Goal: Task Accomplishment & Management: Use online tool/utility

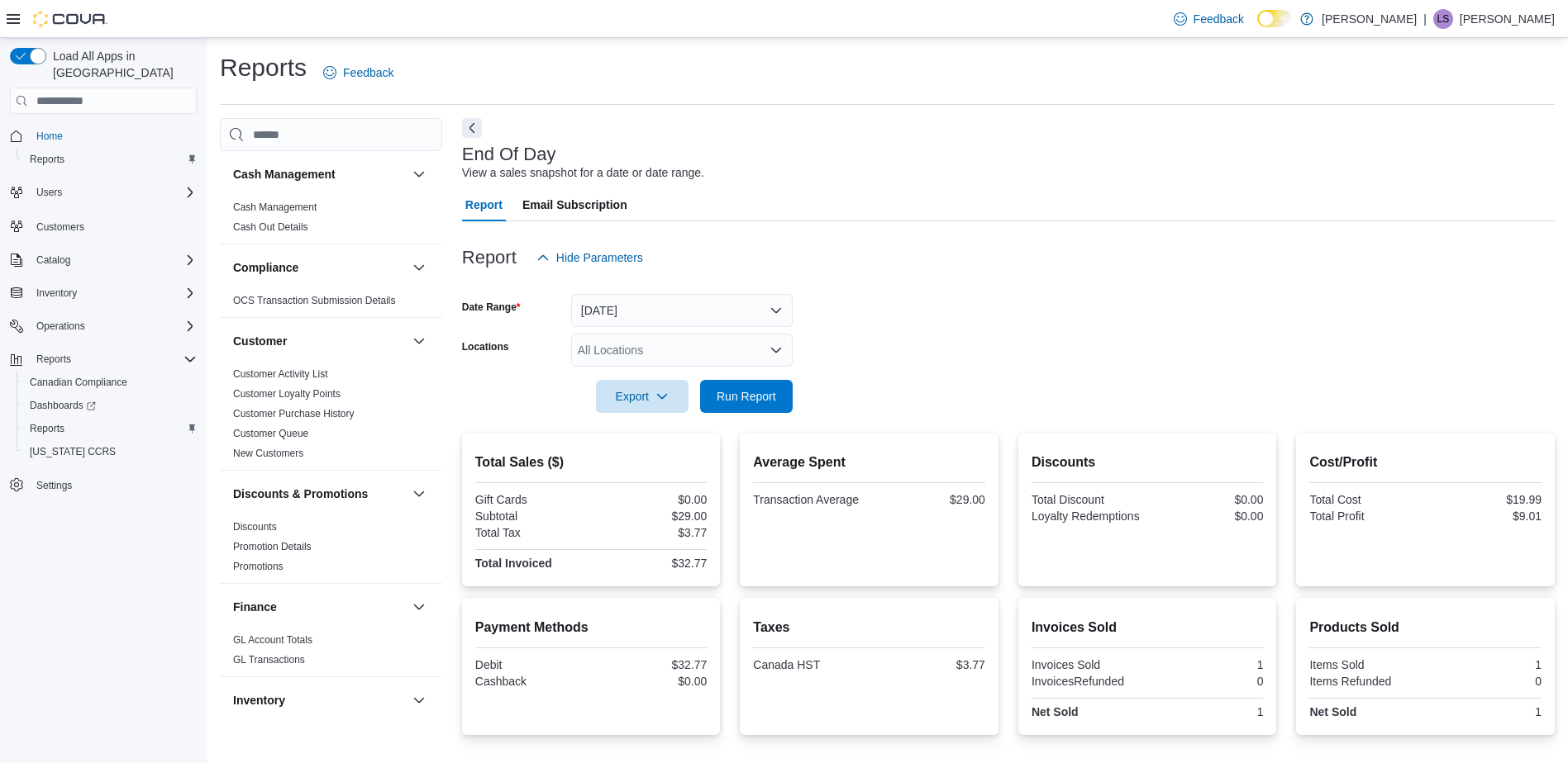
scroll to position [110, 0]
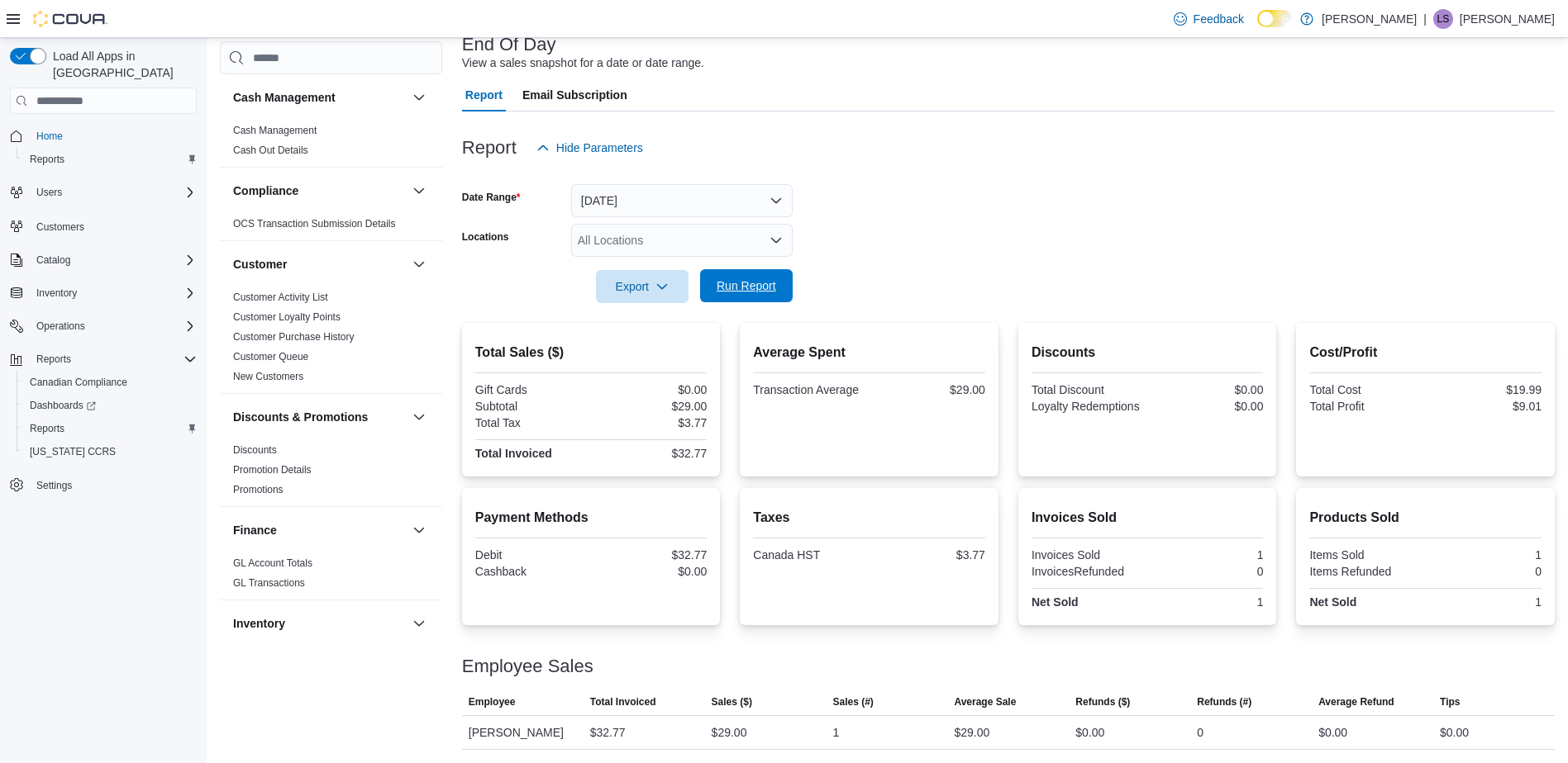
click at [747, 284] on span "Run Report" at bounding box center [746, 285] width 60 height 16
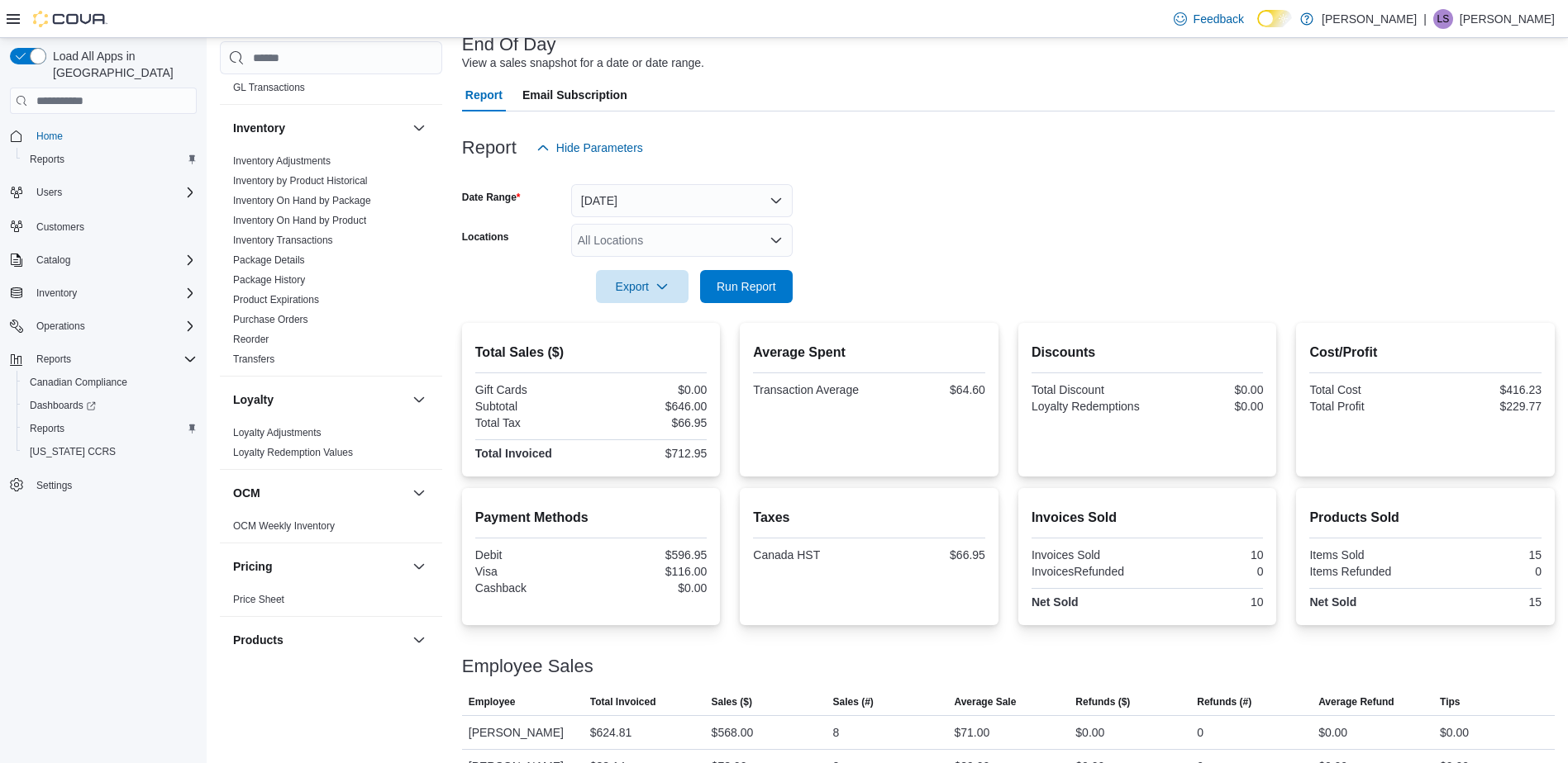
scroll to position [991, 0]
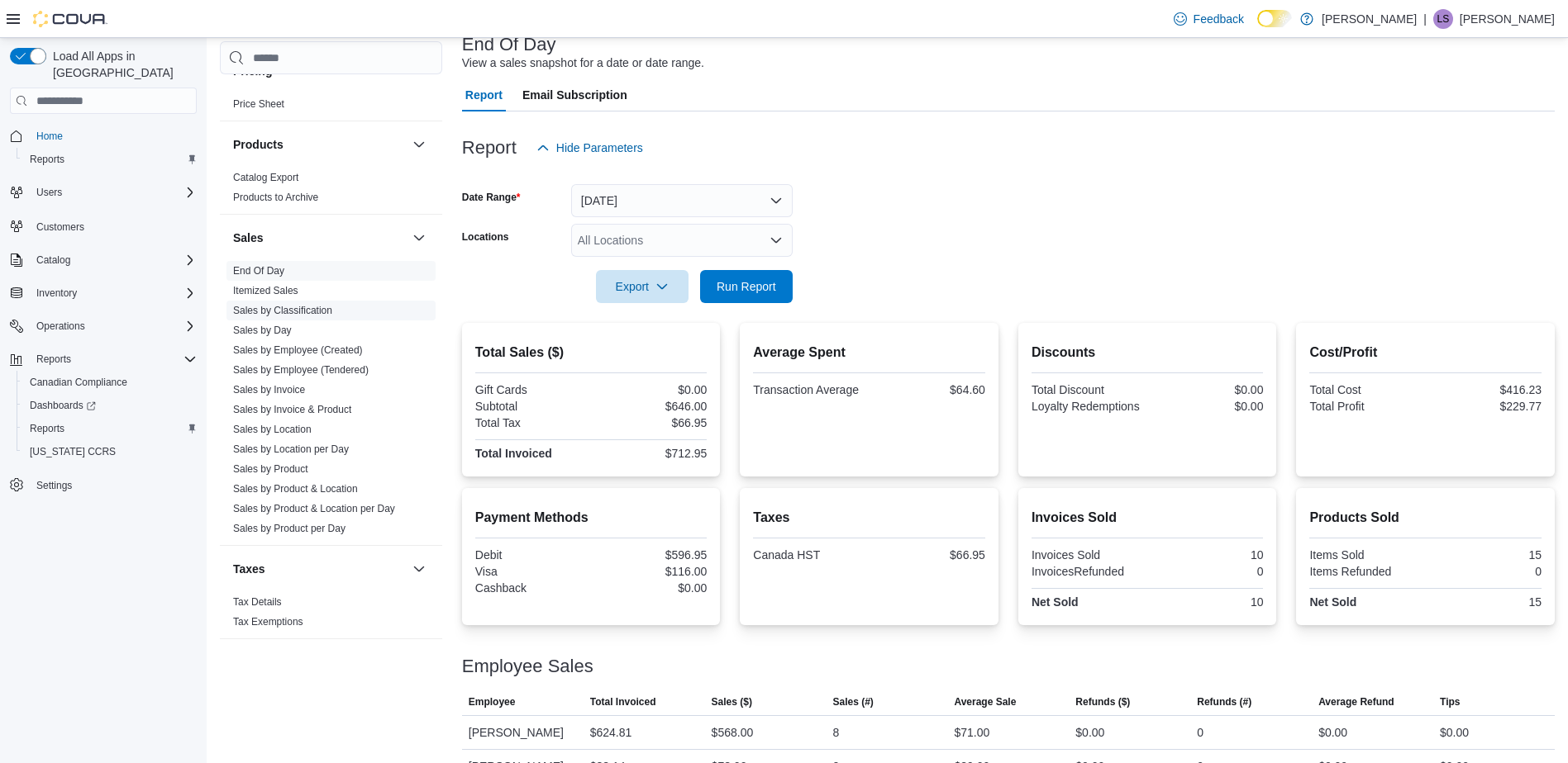
click at [318, 312] on link "Sales by Classification" at bounding box center [283, 311] width 99 height 12
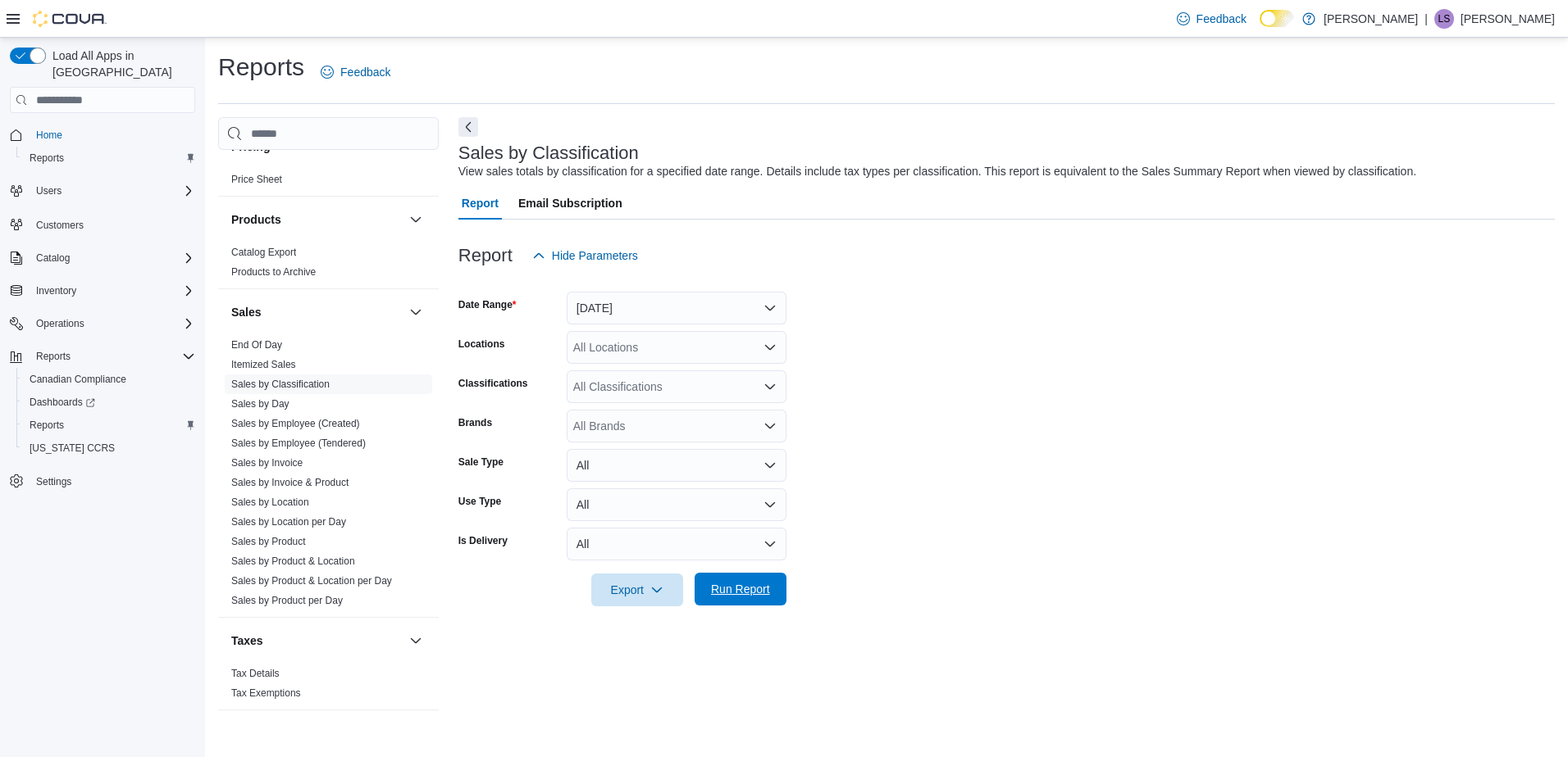
click at [726, 589] on span "Run Report" at bounding box center [740, 589] width 59 height 16
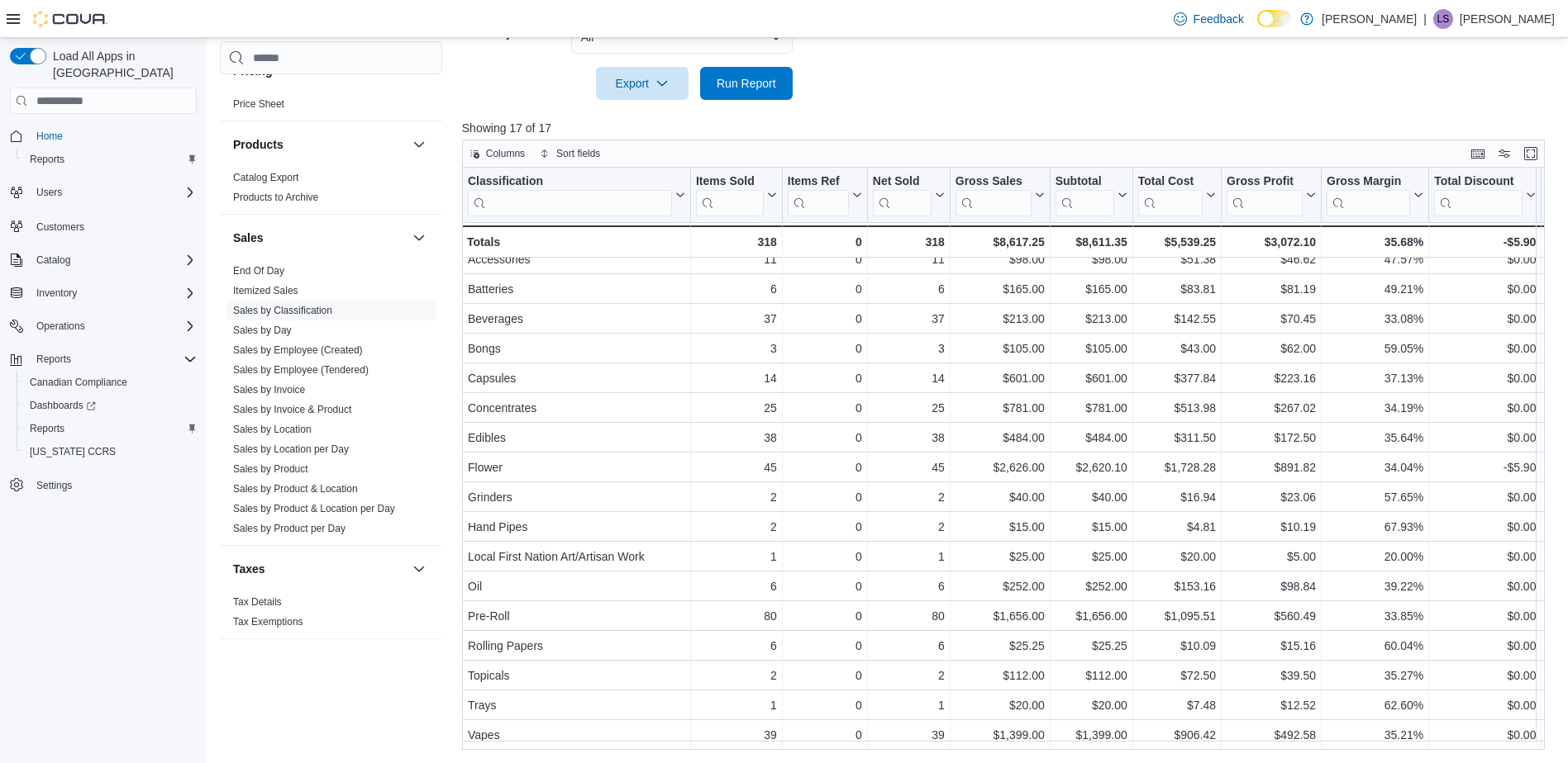
scroll to position [22, 0]
click at [287, 471] on link "Sales by Product" at bounding box center [270, 469] width 75 height 12
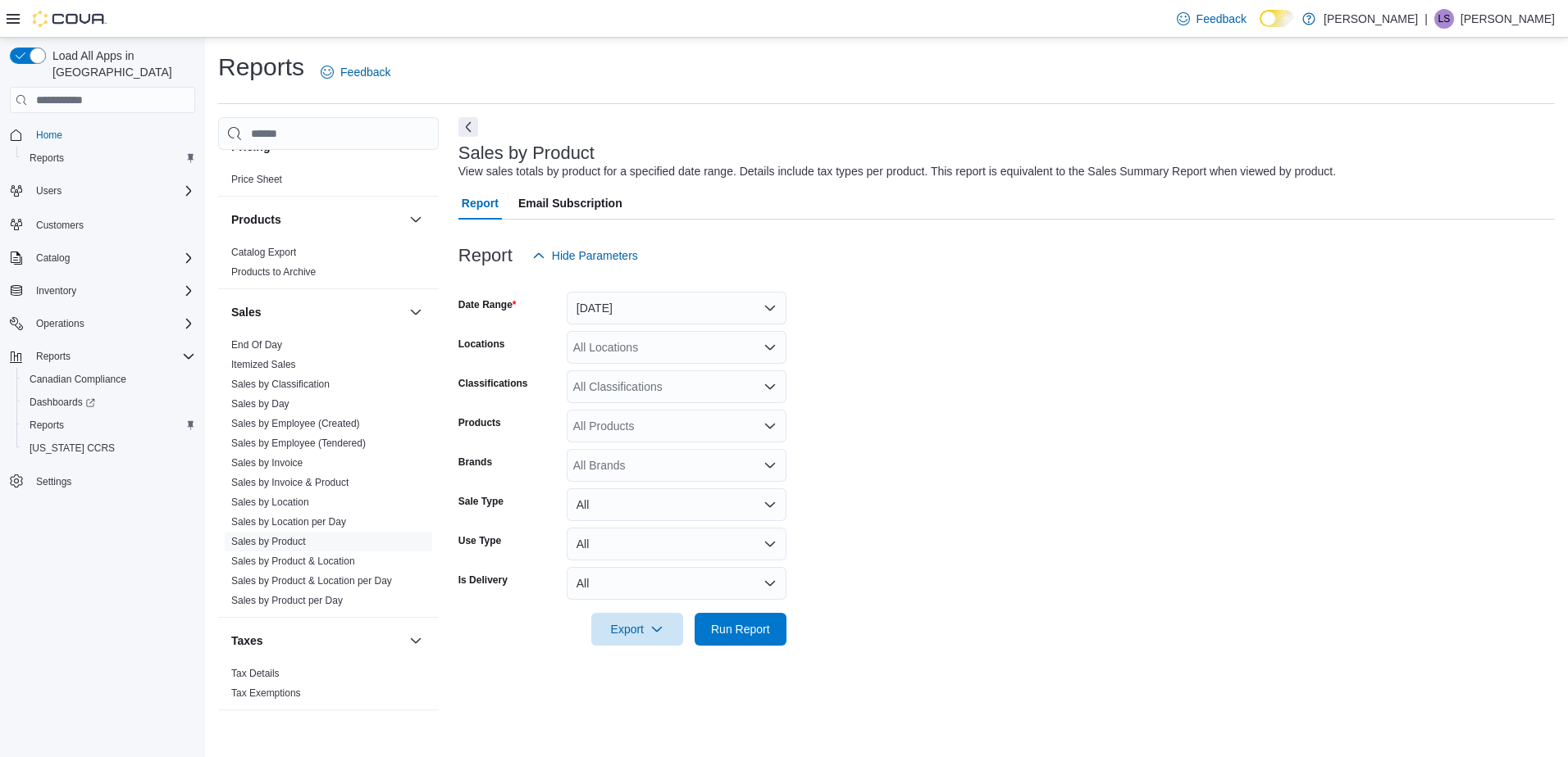
click at [662, 387] on div "All Classifications" at bounding box center [676, 387] width 220 height 33
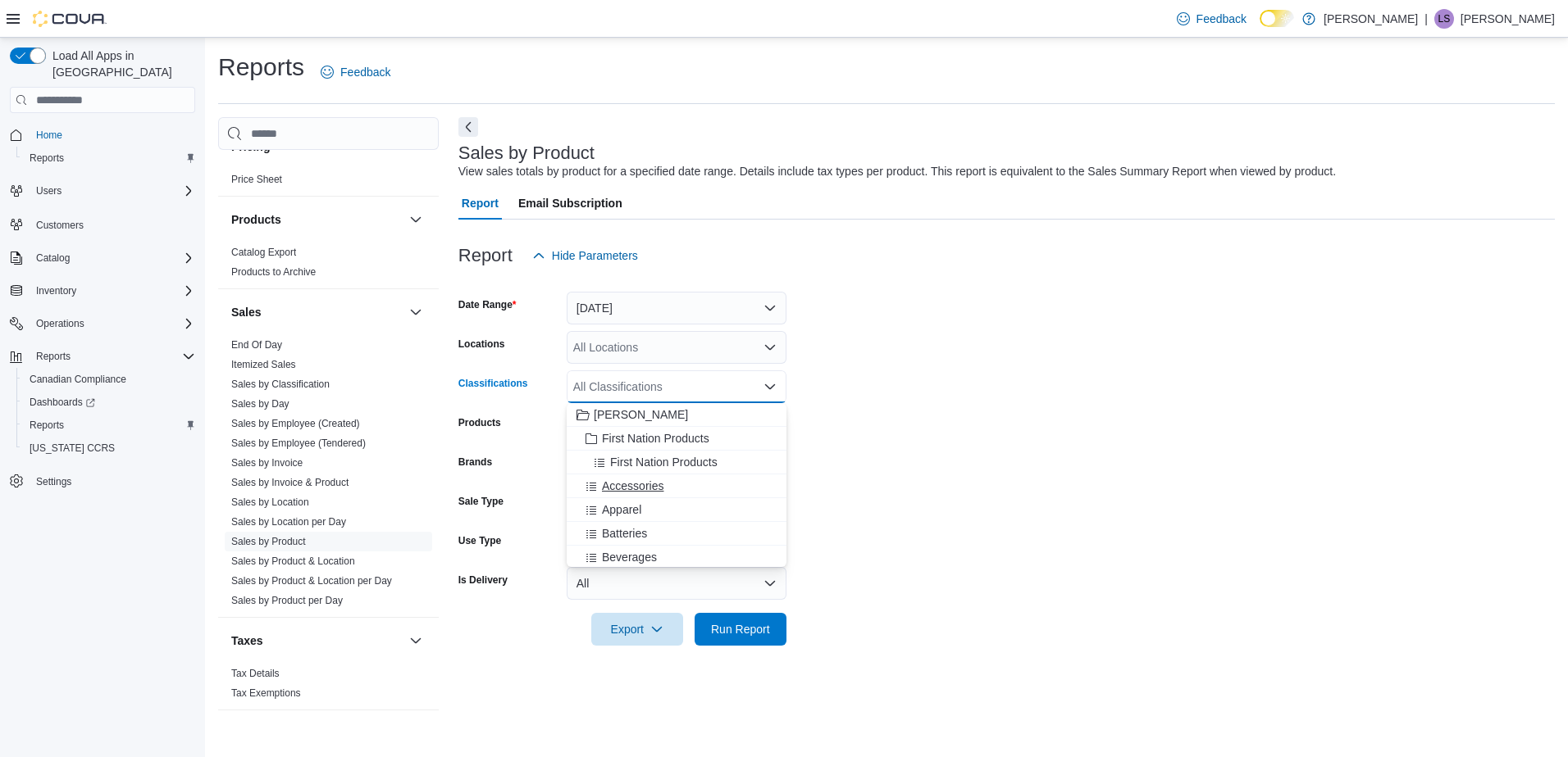
click at [646, 487] on span "Accessories" at bounding box center [633, 486] width 62 height 16
click at [738, 624] on span "Run Report" at bounding box center [740, 629] width 59 height 16
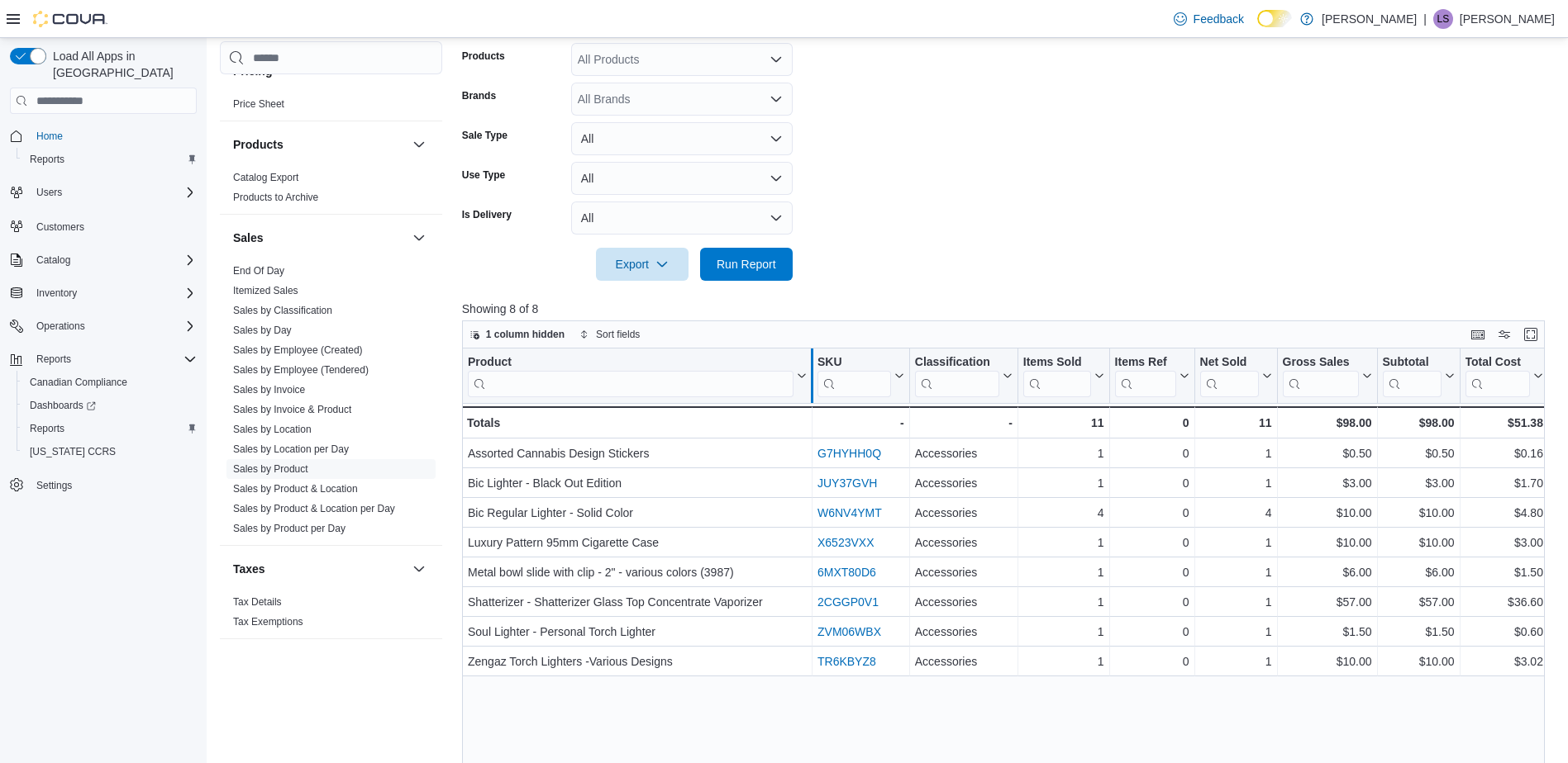
scroll to position [220, 0]
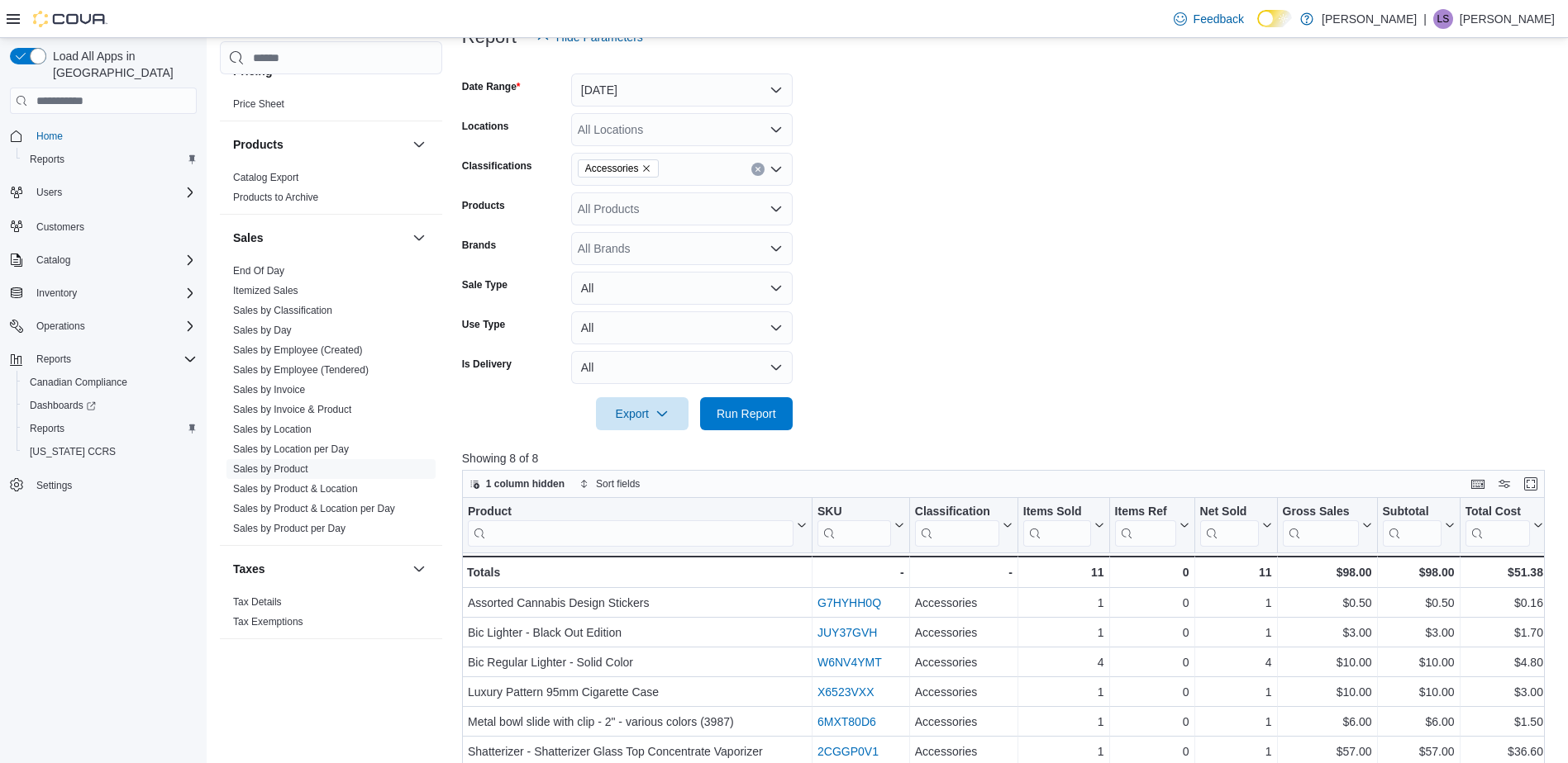
click at [641, 163] on icon "Remove Accessories from selection in this group" at bounding box center [646, 168] width 10 height 10
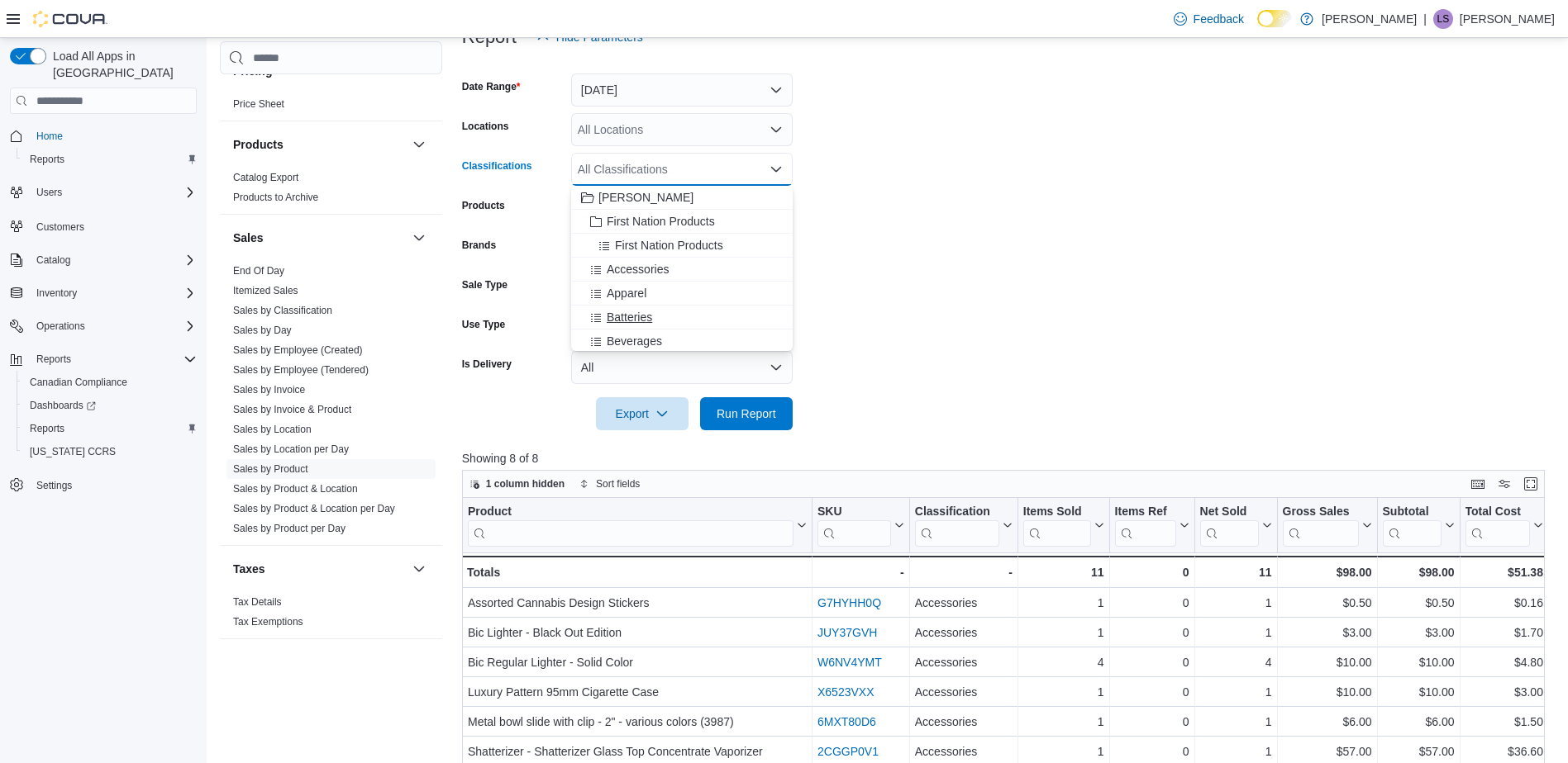
click at [622, 317] on span "Batteries" at bounding box center [630, 317] width 45 height 16
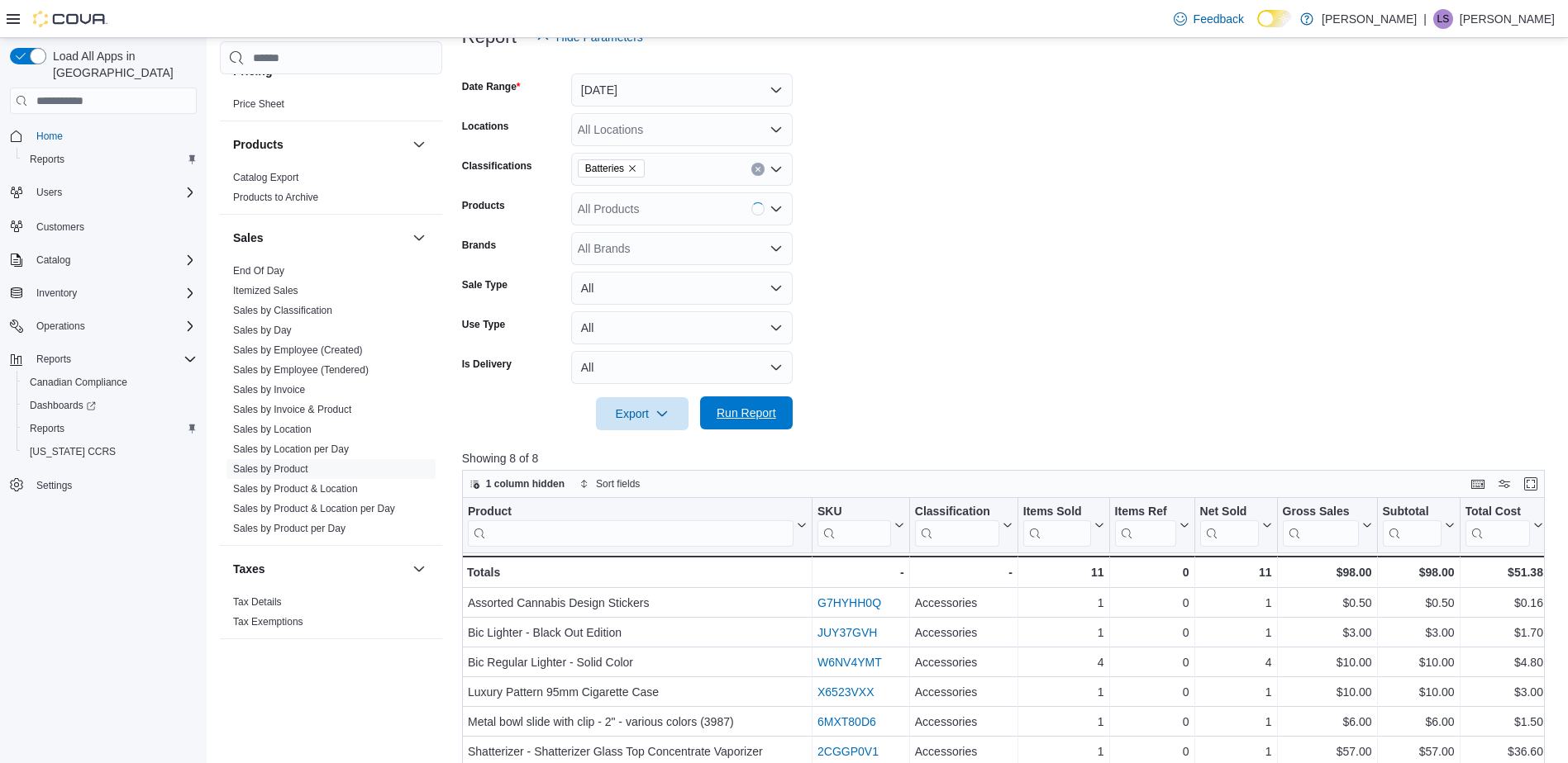
click at [761, 419] on span "Run Report" at bounding box center [746, 413] width 60 height 16
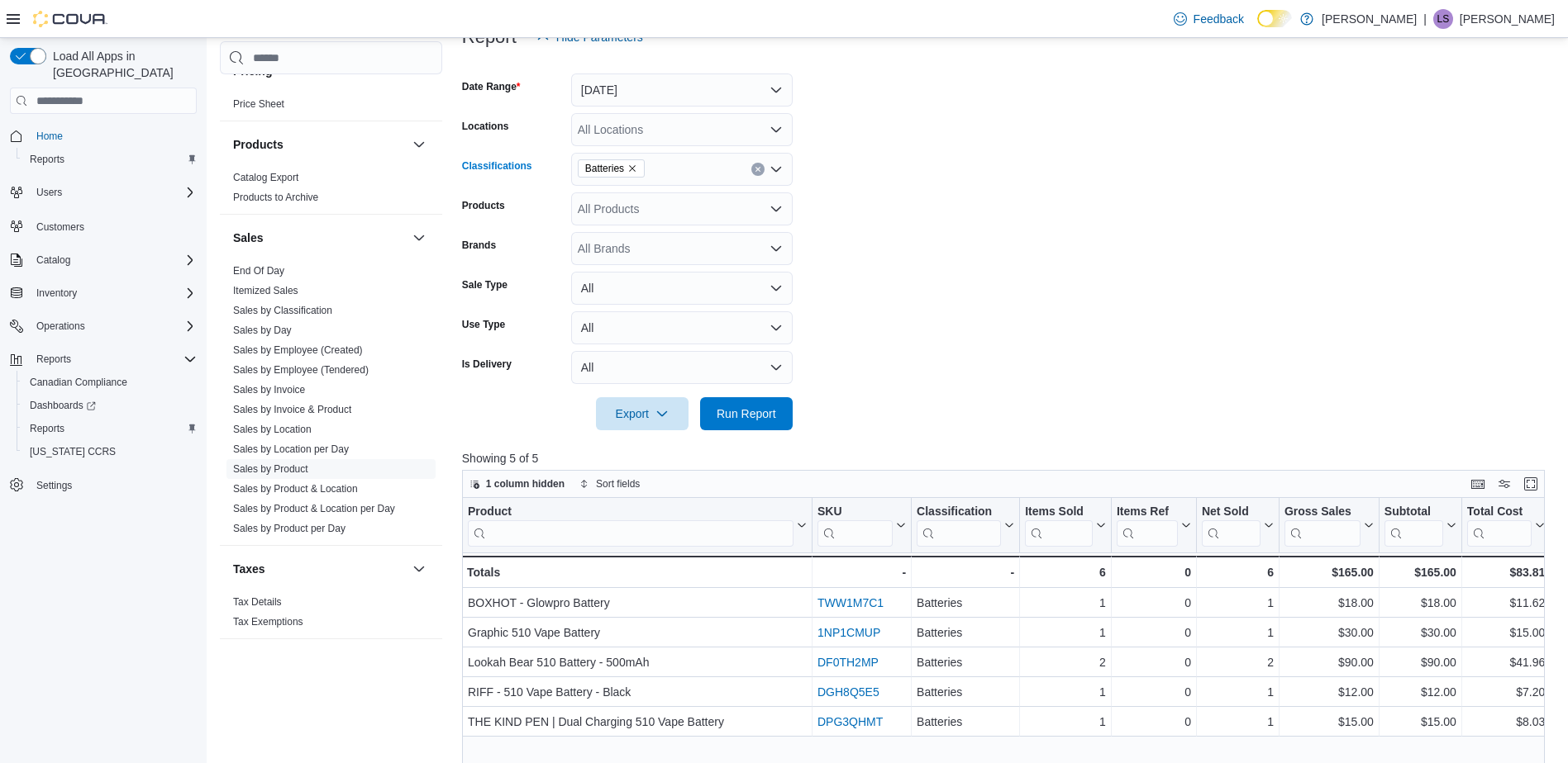
click at [634, 167] on icon "Remove Batteries from selection in this group" at bounding box center [632, 168] width 10 height 10
click at [661, 265] on span "Rolling Papers" at bounding box center [644, 264] width 75 height 16
click at [740, 413] on span "Run Report" at bounding box center [746, 413] width 60 height 16
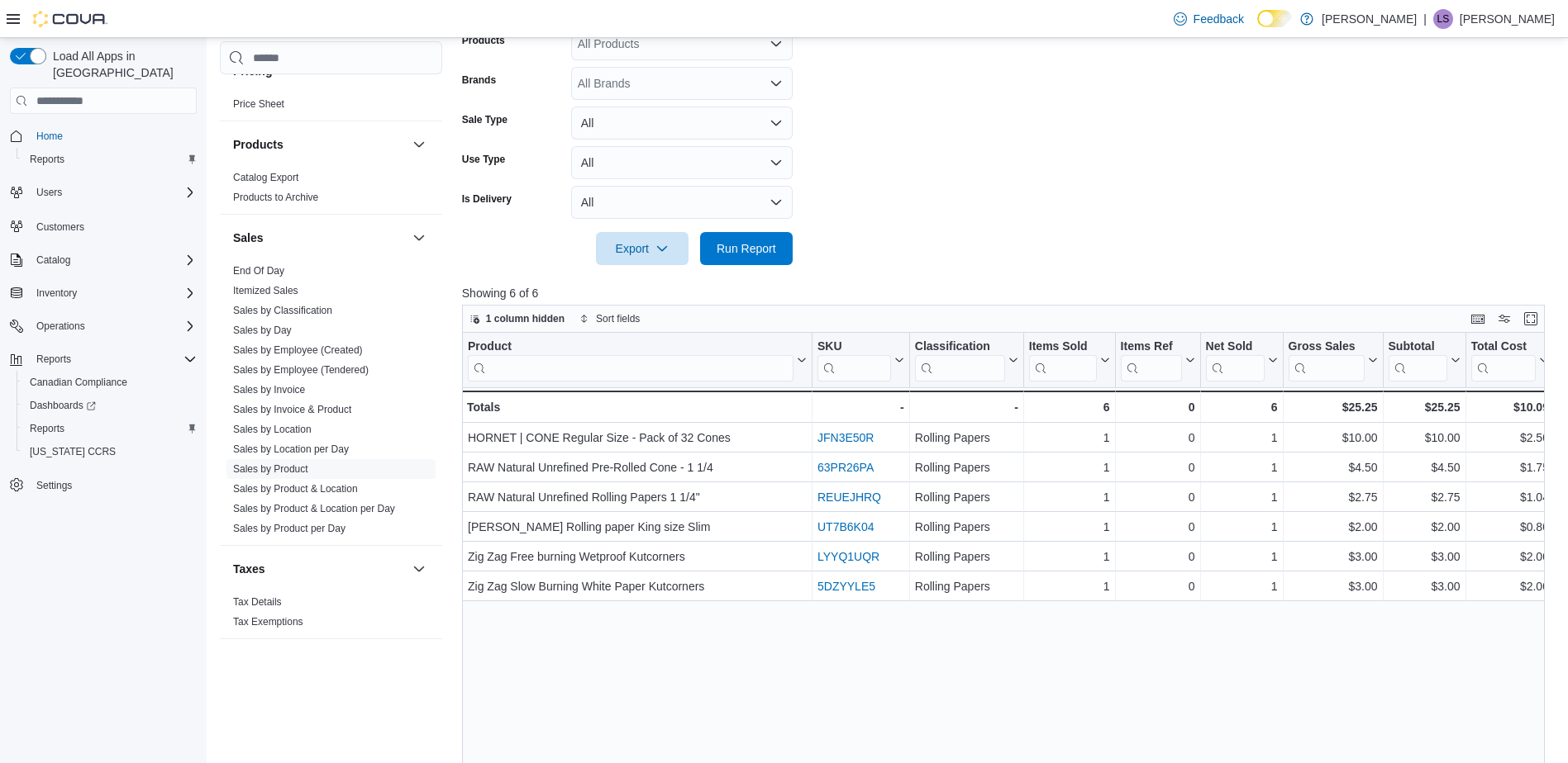
scroll to position [220, 0]
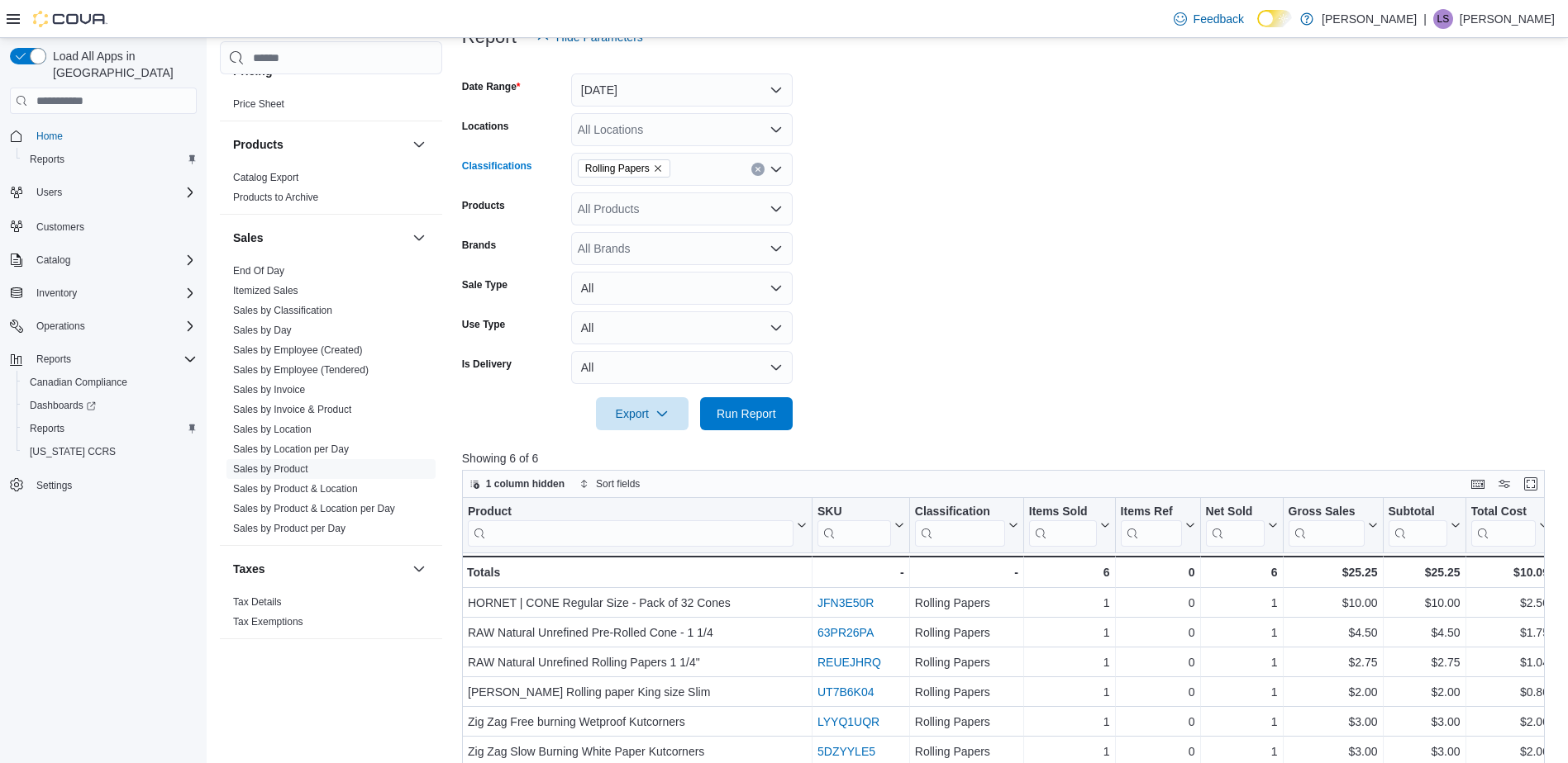
click at [657, 169] on icon "Remove Rolling Papers from selection in this group" at bounding box center [658, 168] width 6 height 6
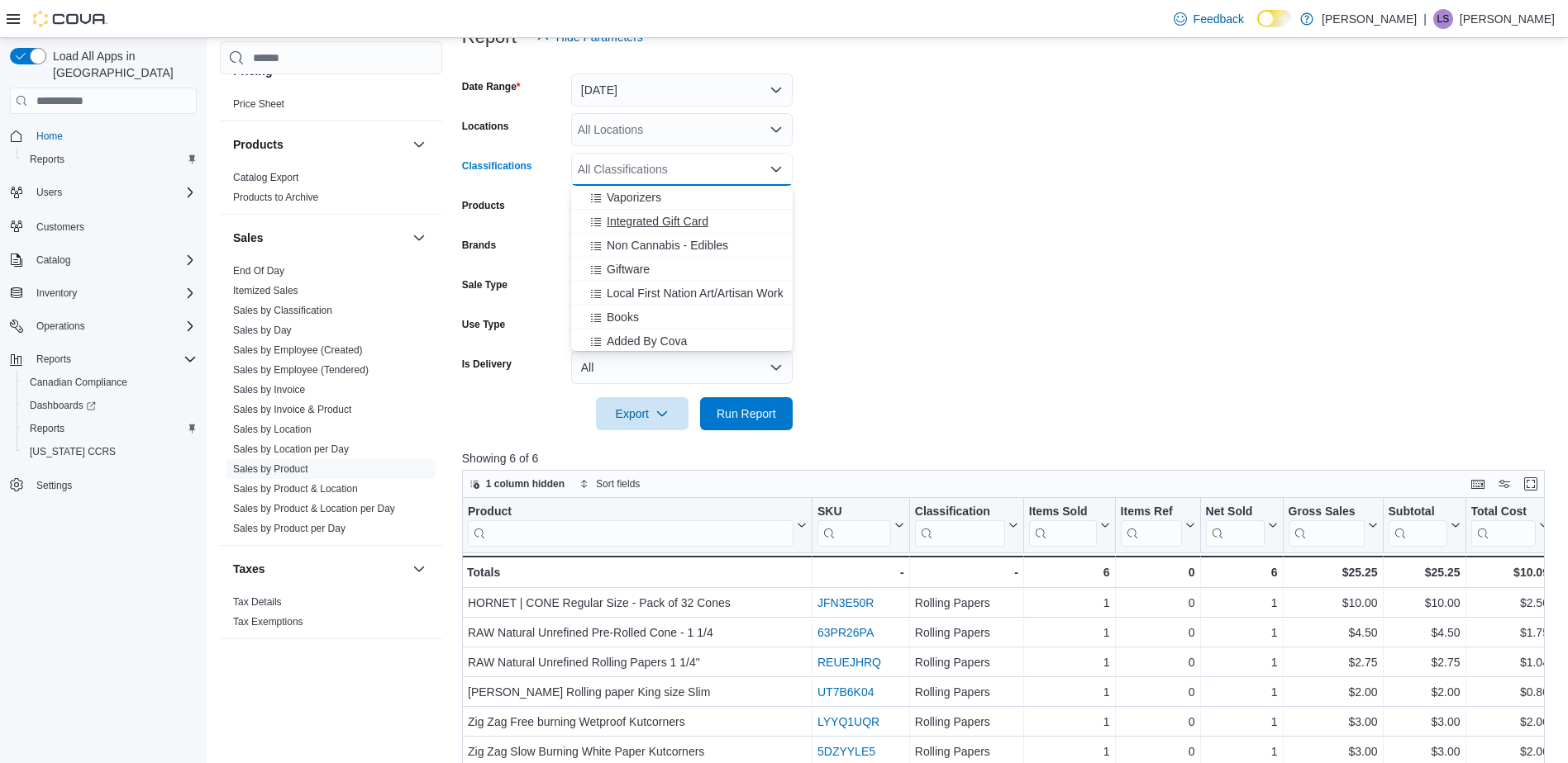
scroll to position [626, 0]
click at [666, 289] on span "Local First Nation Art/Artisan Work" at bounding box center [695, 291] width 177 height 16
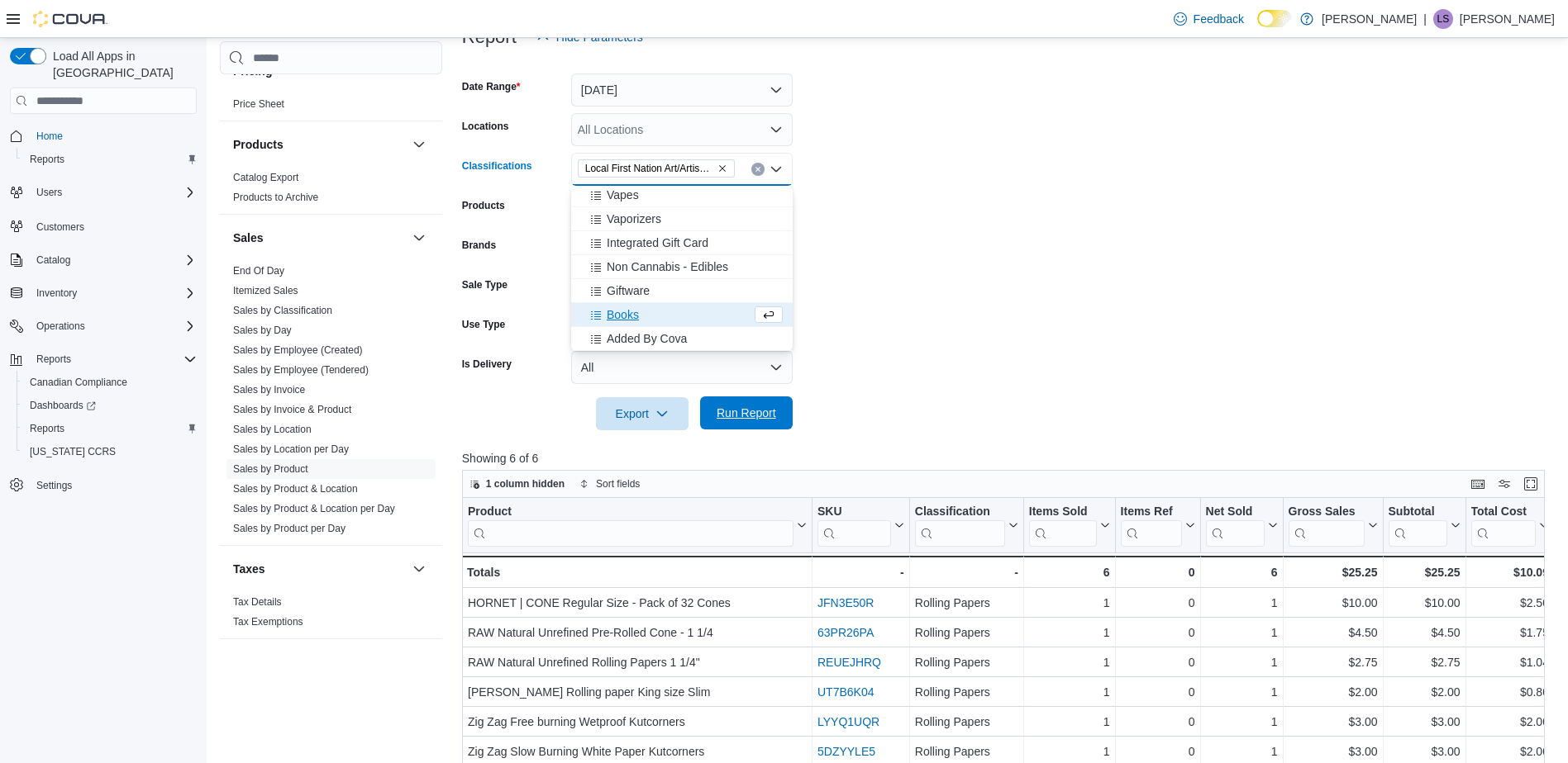
scroll to position [601, 0]
click at [748, 412] on span "Run Report" at bounding box center [746, 413] width 60 height 16
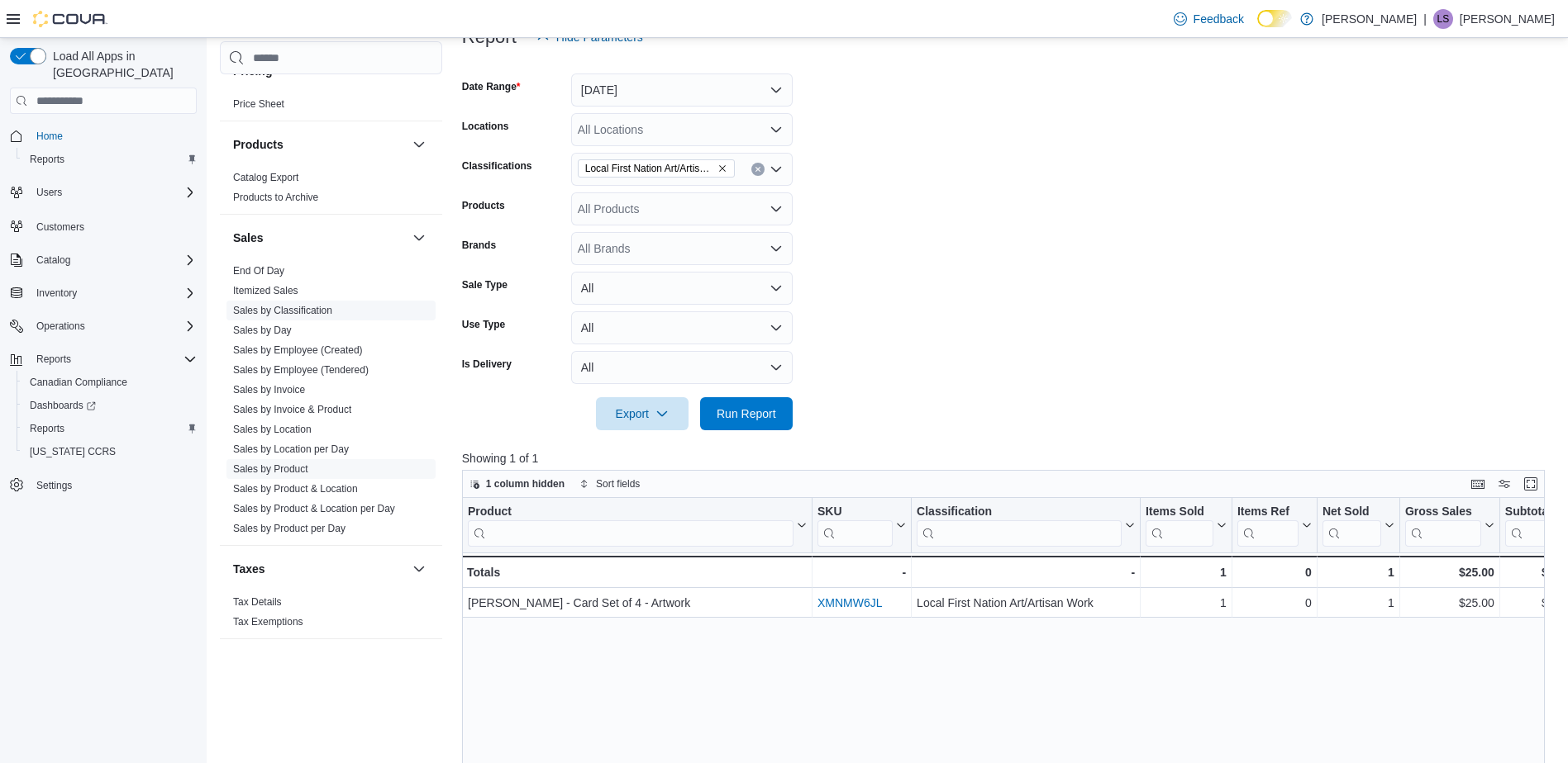
click at [294, 311] on link "Sales by Classification" at bounding box center [283, 311] width 99 height 12
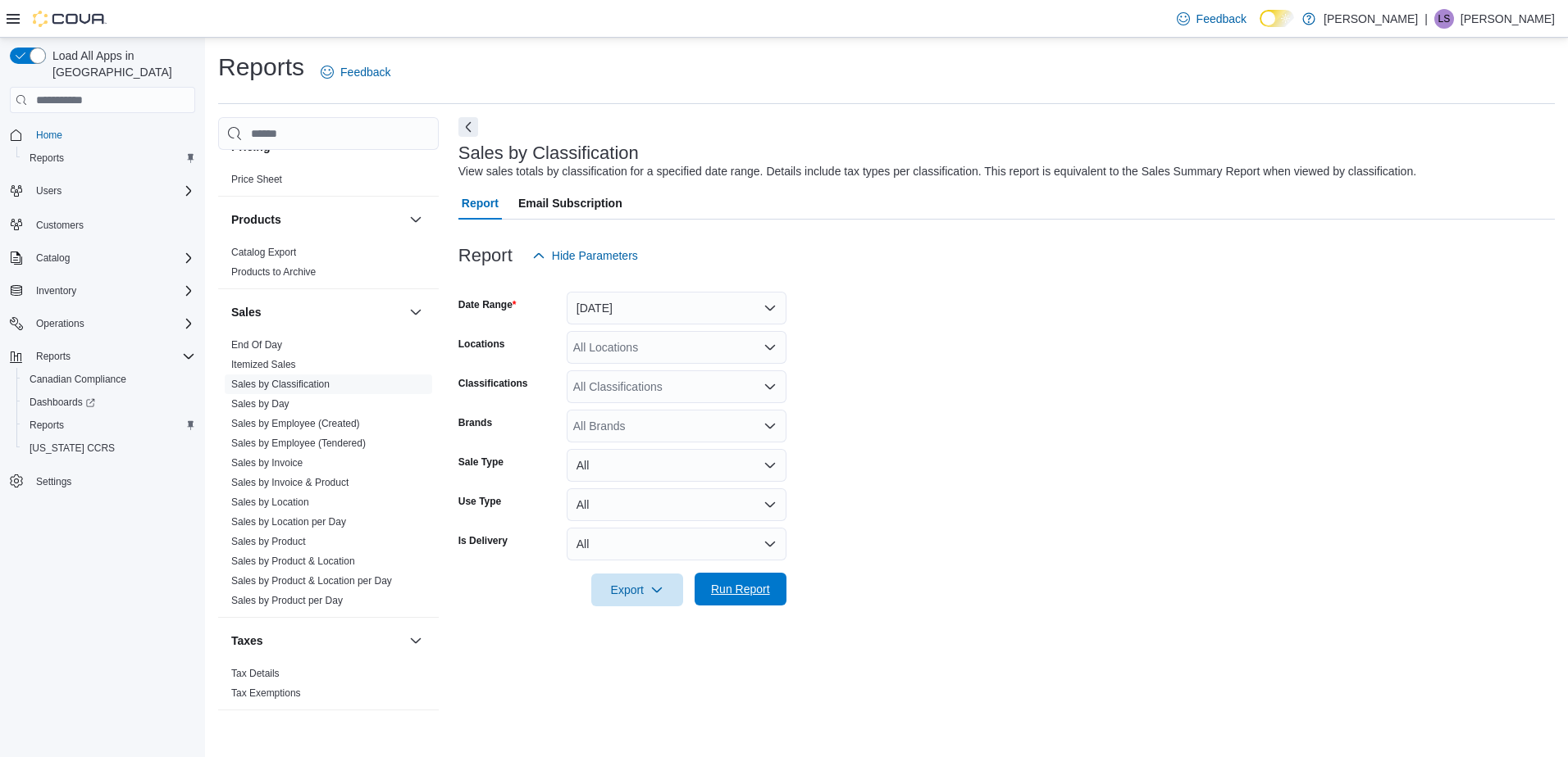
click at [735, 585] on span "Run Report" at bounding box center [740, 589] width 59 height 16
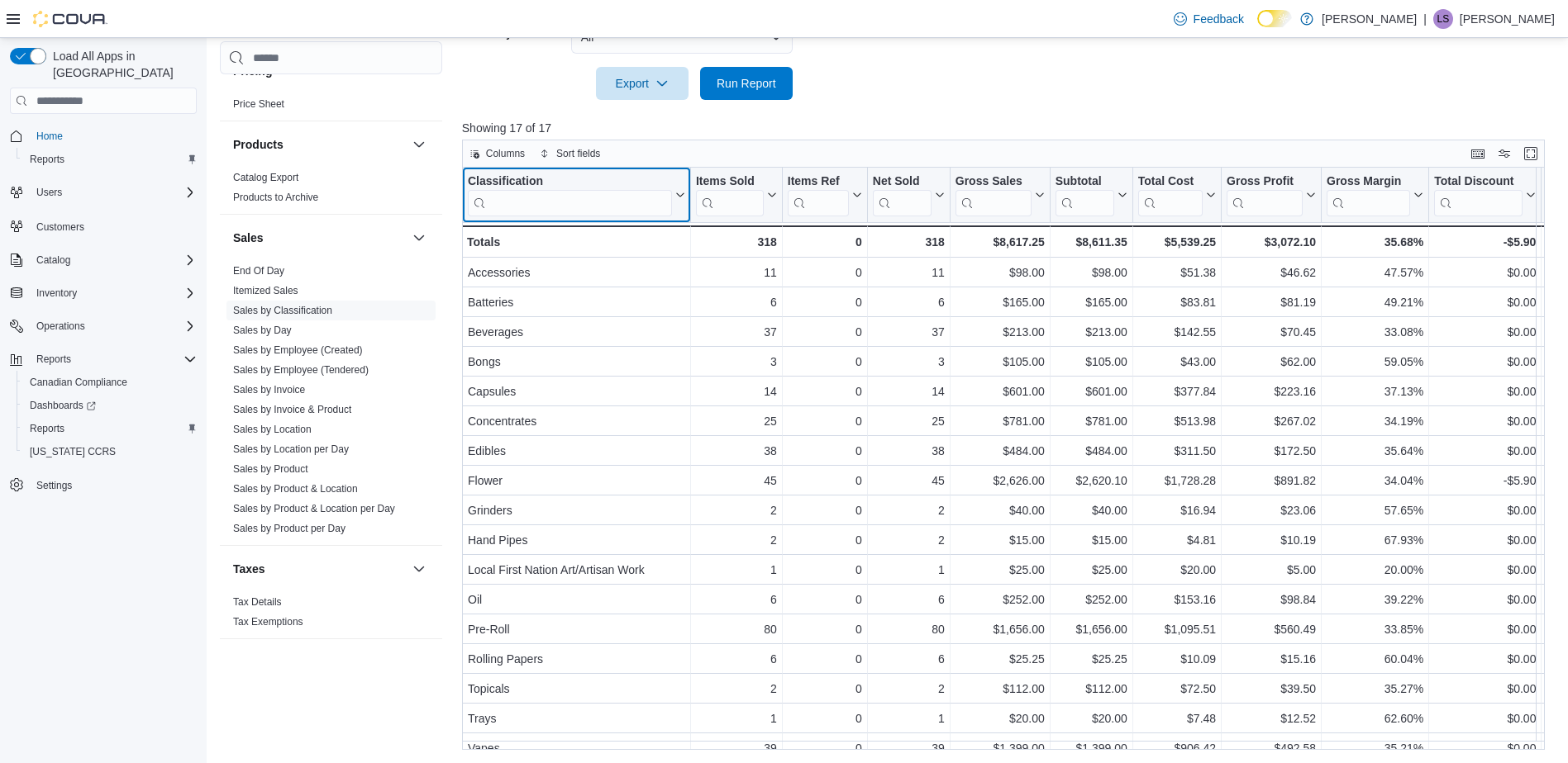
click at [549, 199] on input "search" at bounding box center [570, 202] width 204 height 26
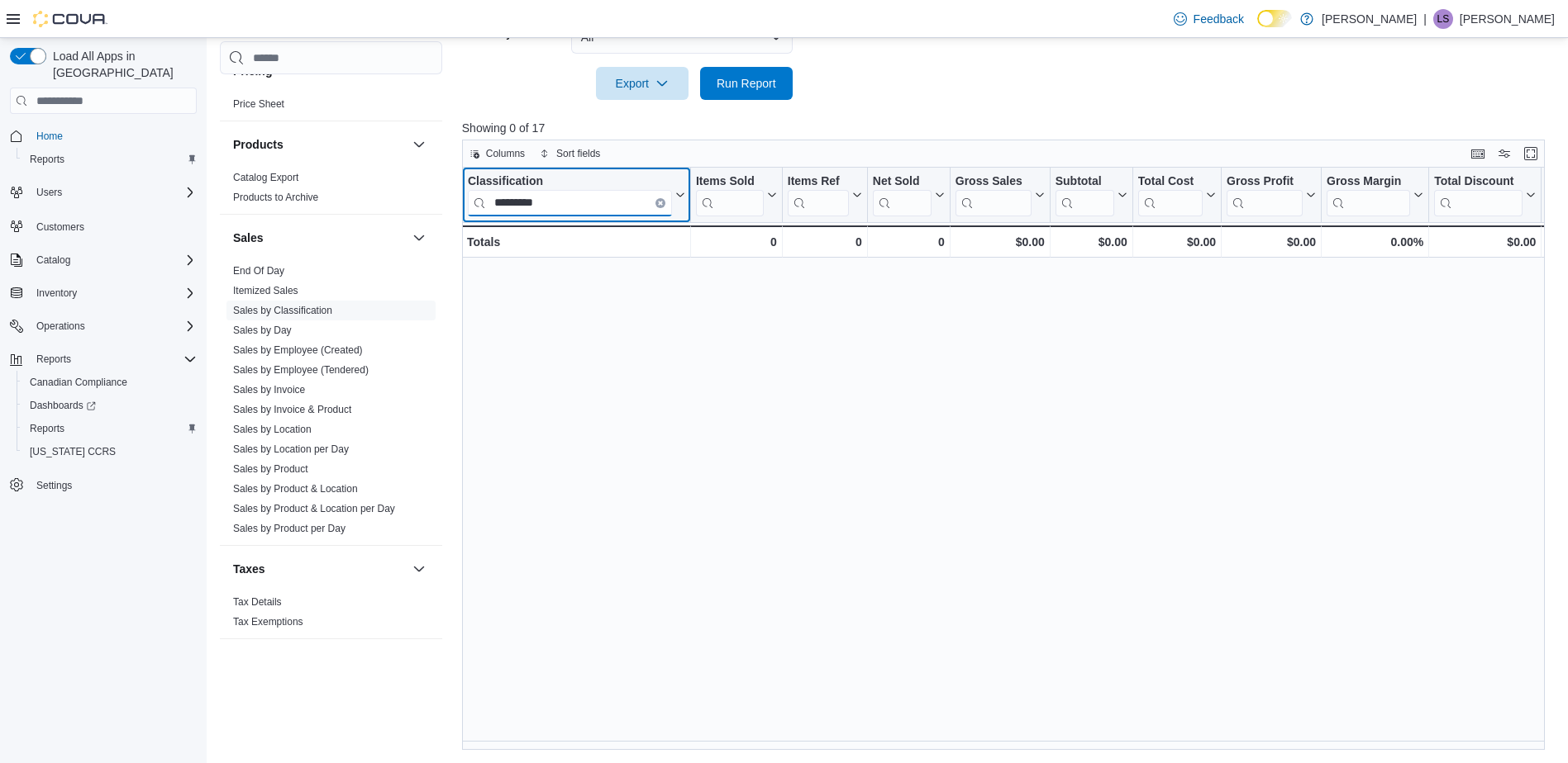
type input "*********"
click at [662, 204] on icon "Clear input" at bounding box center [660, 203] width 4 height 4
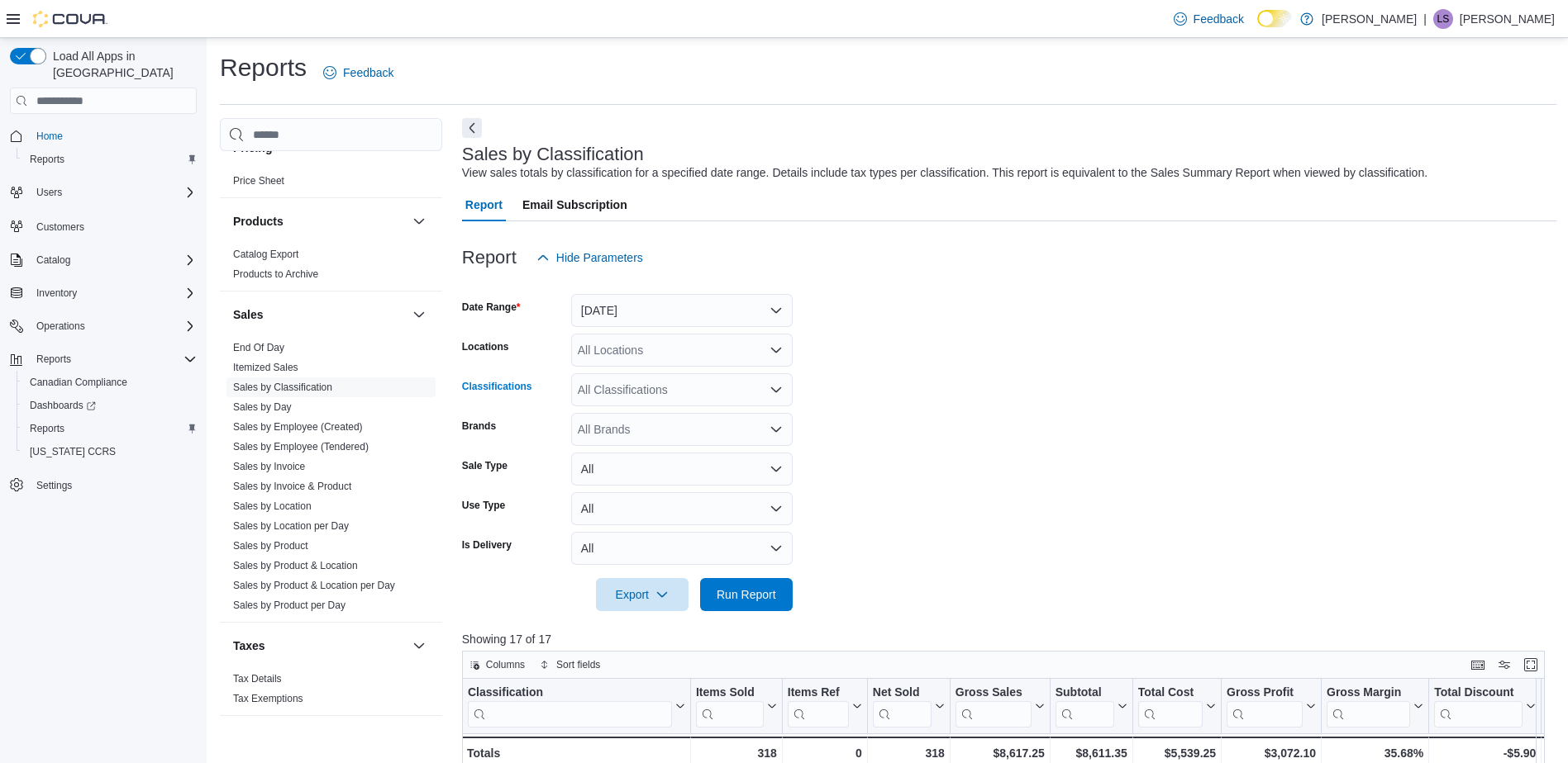
click at [623, 394] on div "All Classifications" at bounding box center [681, 390] width 221 height 33
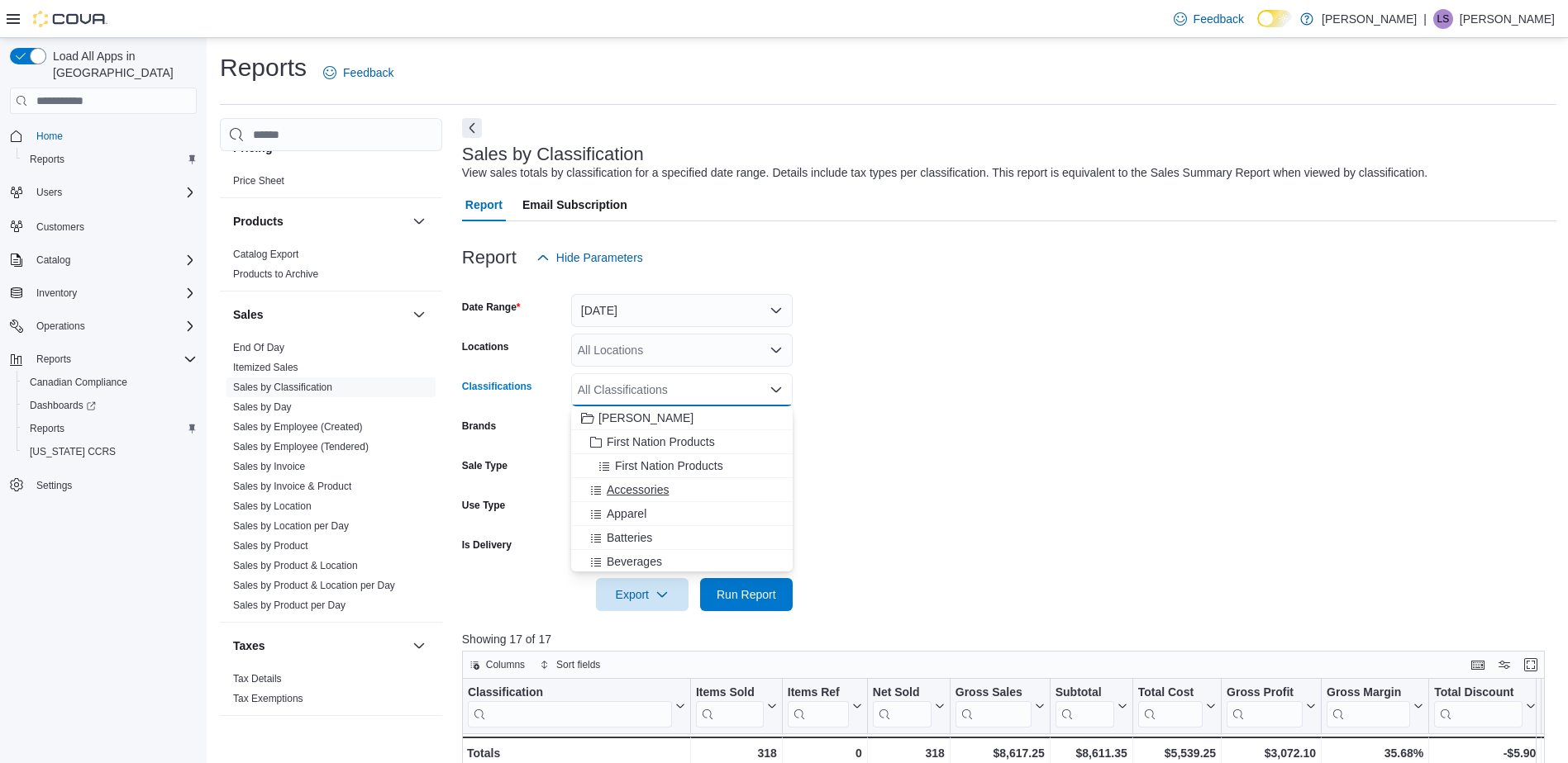
click at [647, 487] on span "Accessories" at bounding box center [638, 489] width 62 height 16
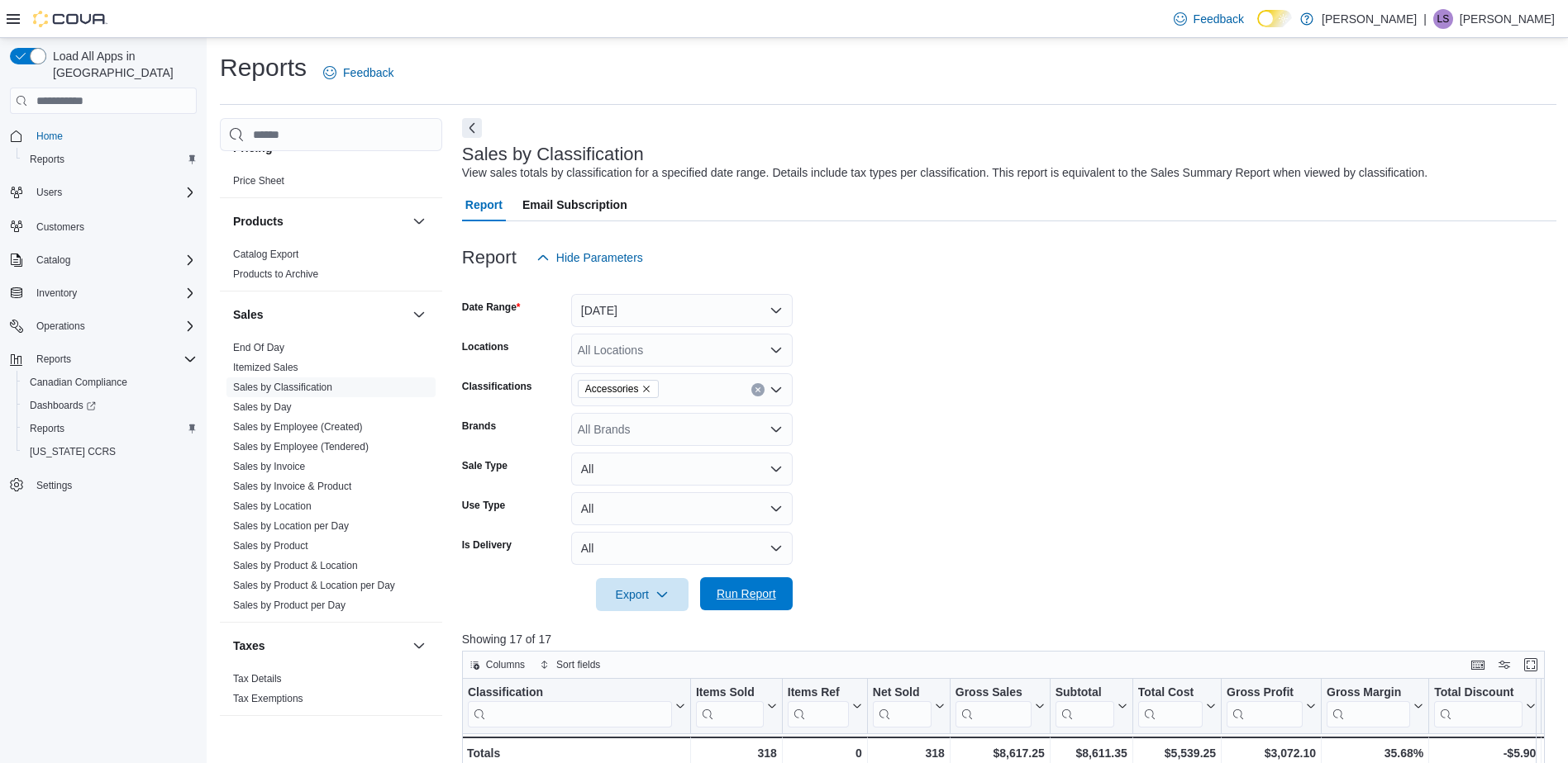
click at [761, 587] on span "Run Report" at bounding box center [746, 594] width 73 height 33
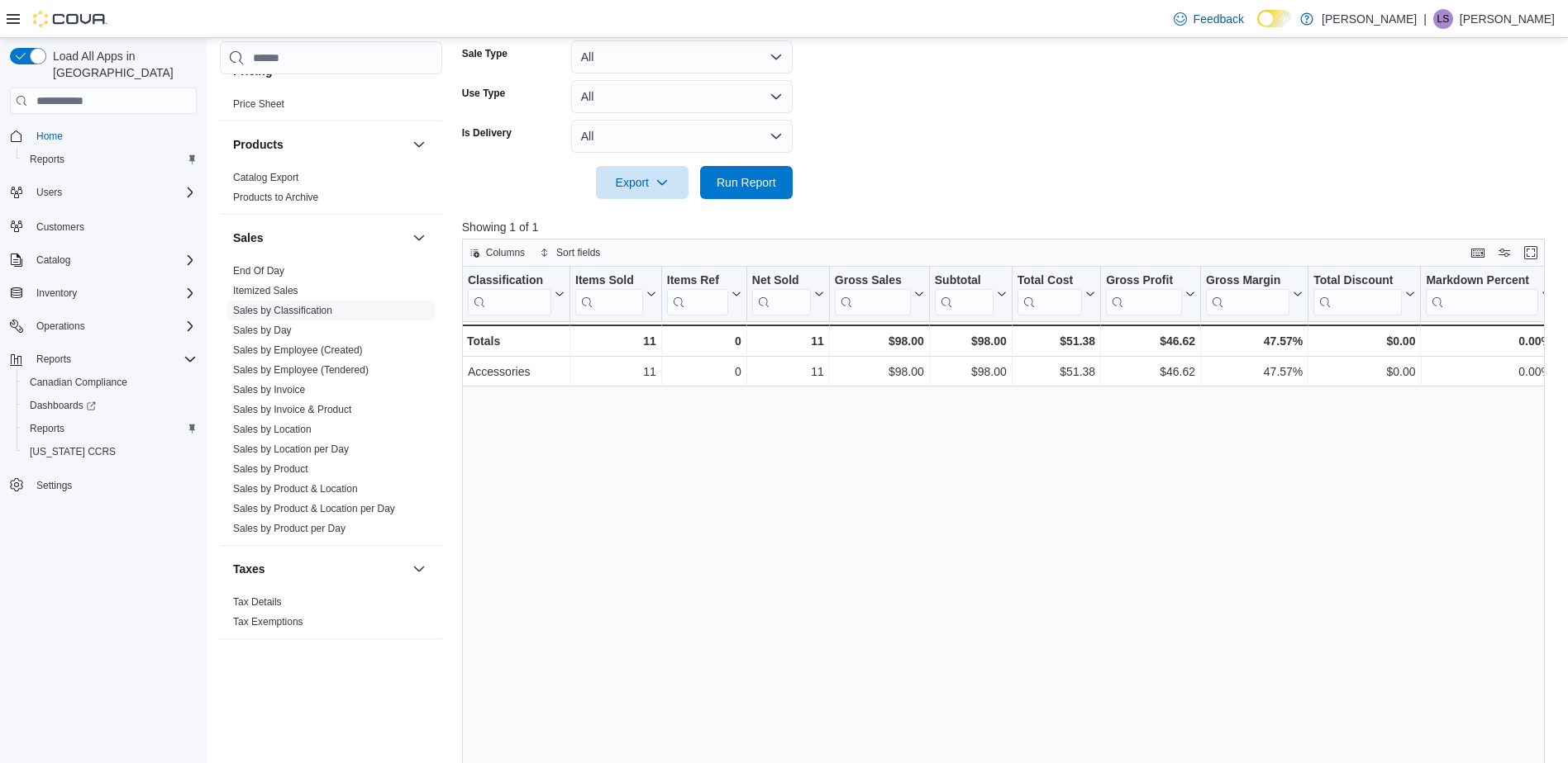
scroll to position [414, 0]
click at [293, 467] on link "Sales by Product" at bounding box center [270, 469] width 75 height 12
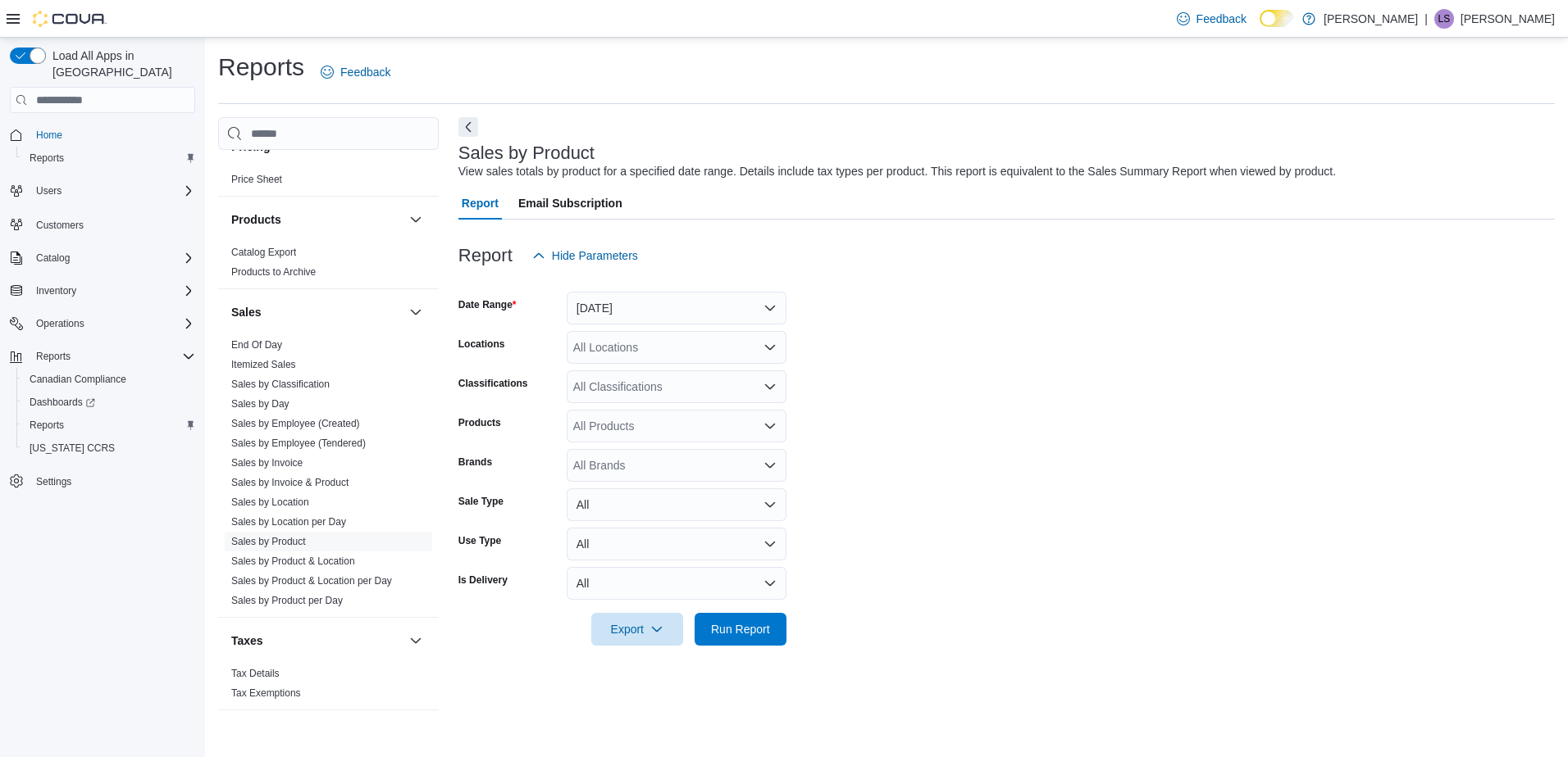
click at [607, 384] on div "All Classifications" at bounding box center [676, 387] width 220 height 33
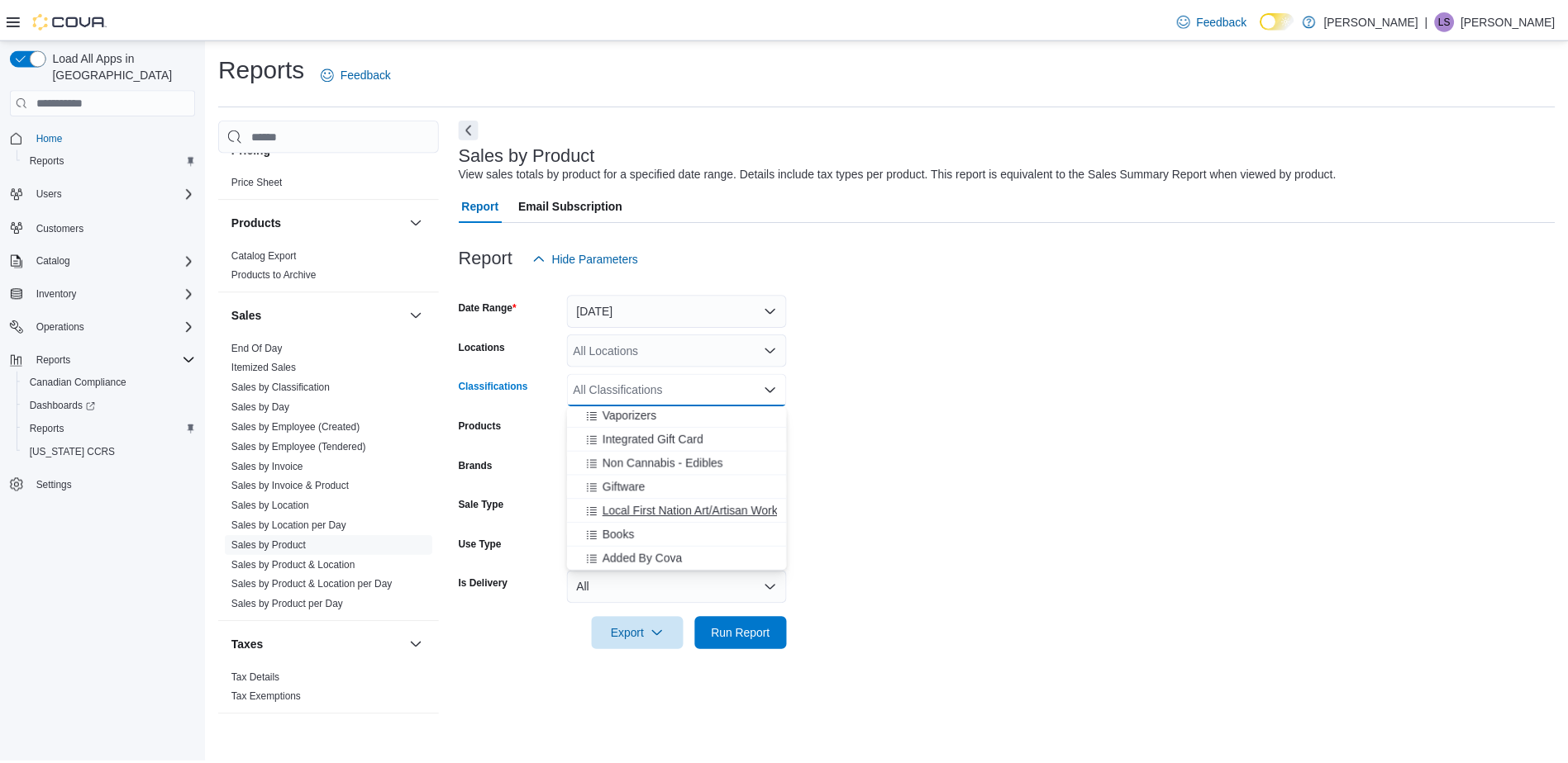
scroll to position [543, 0]
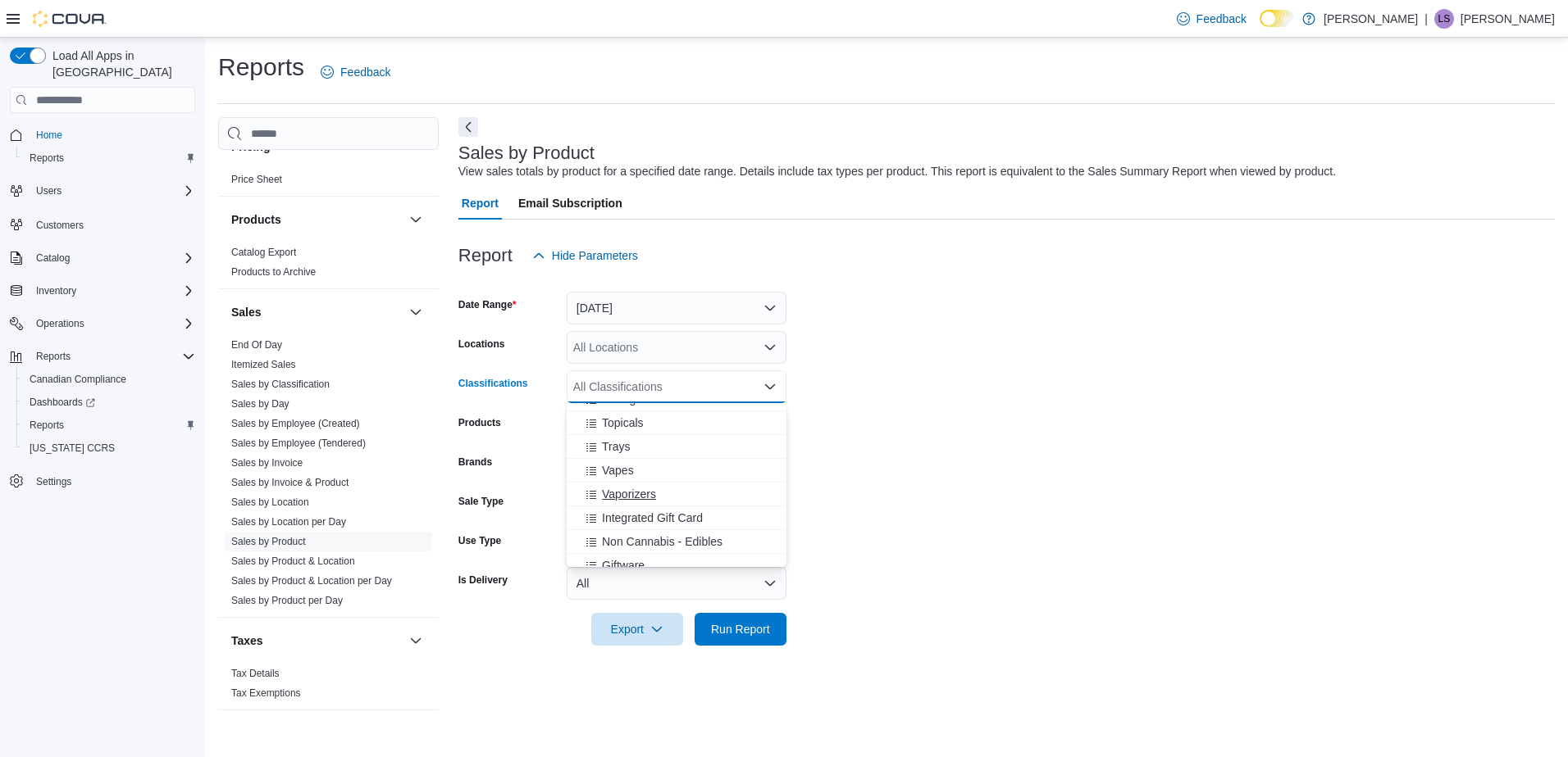
click at [618, 495] on span "Vaporizers" at bounding box center [629, 495] width 54 height 16
click at [750, 628] on span "Run Report" at bounding box center [740, 629] width 59 height 16
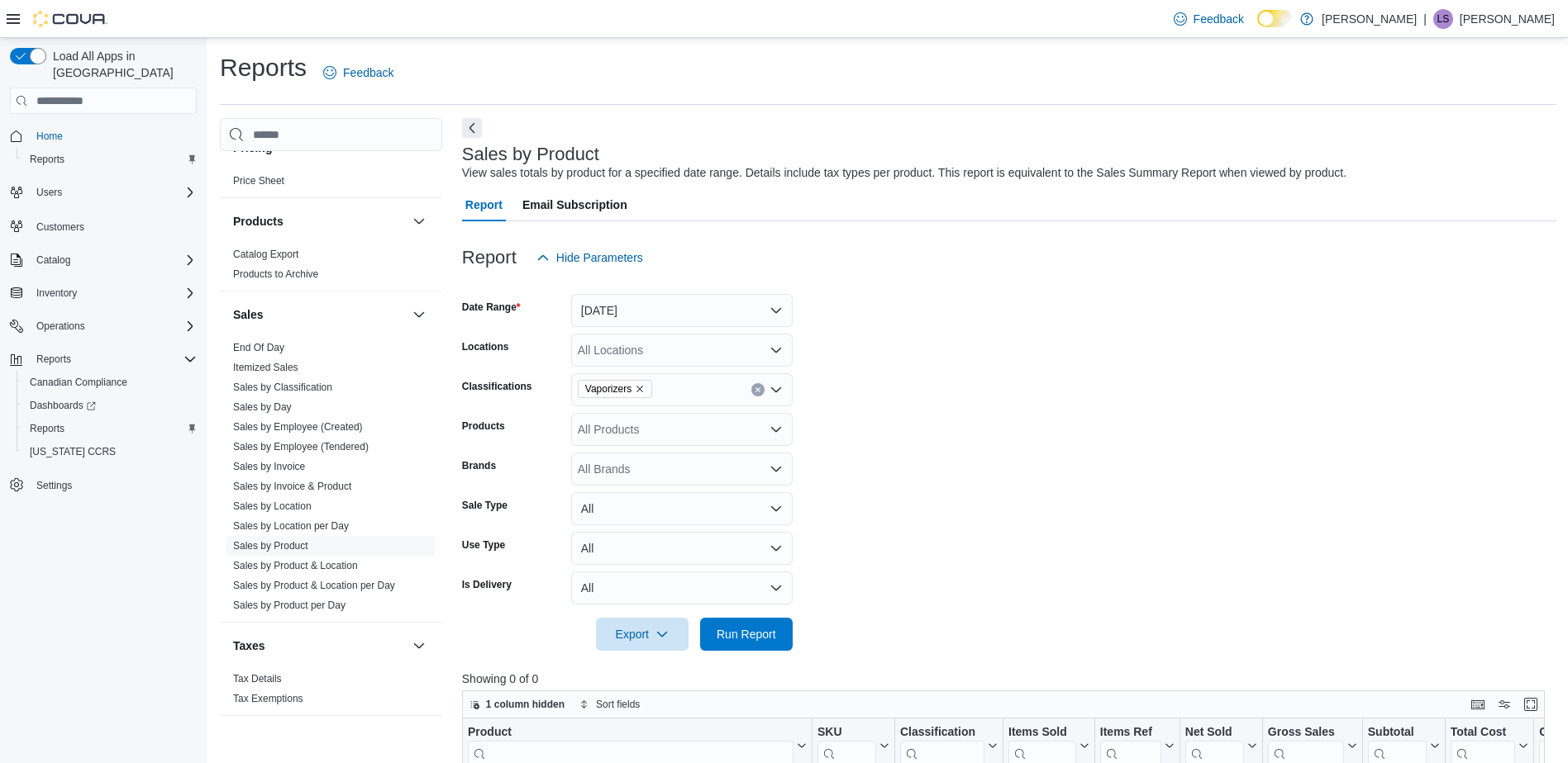
click at [639, 390] on icon "Remove Vaporizers from selection in this group" at bounding box center [639, 388] width 10 height 10
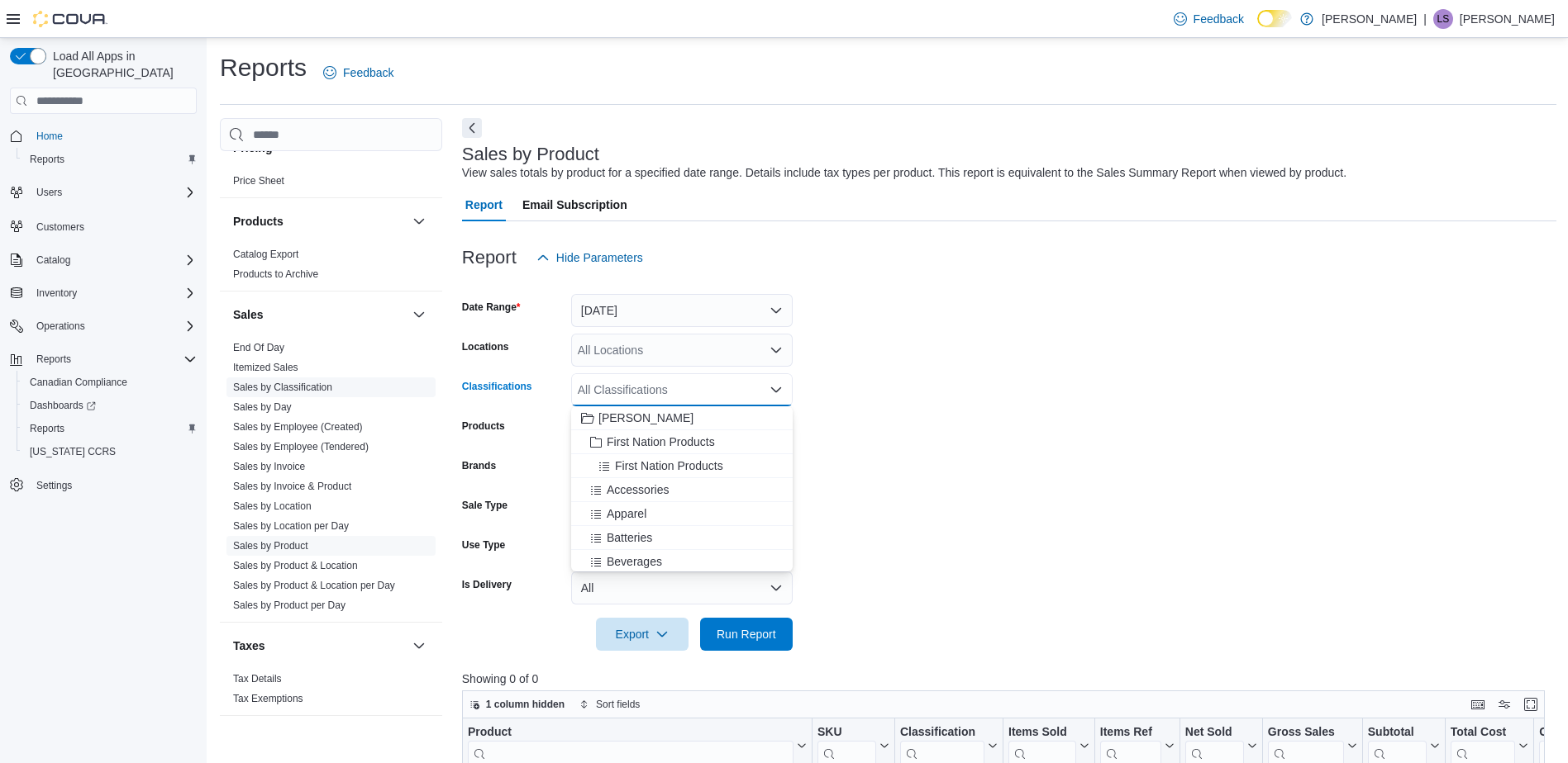
click at [306, 386] on link "Sales by Classification" at bounding box center [283, 387] width 99 height 12
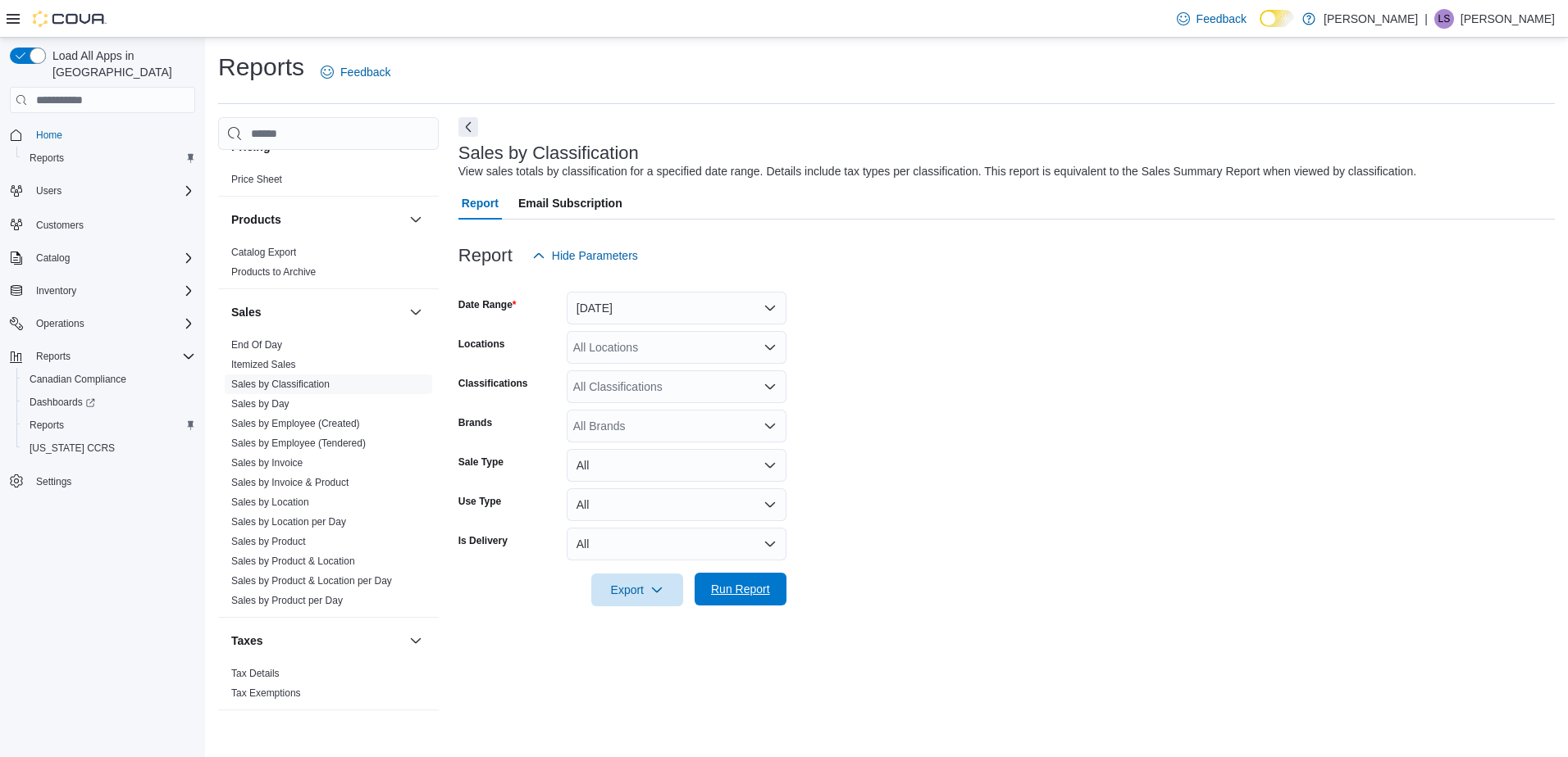
click at [730, 593] on span "Run Report" at bounding box center [740, 589] width 59 height 16
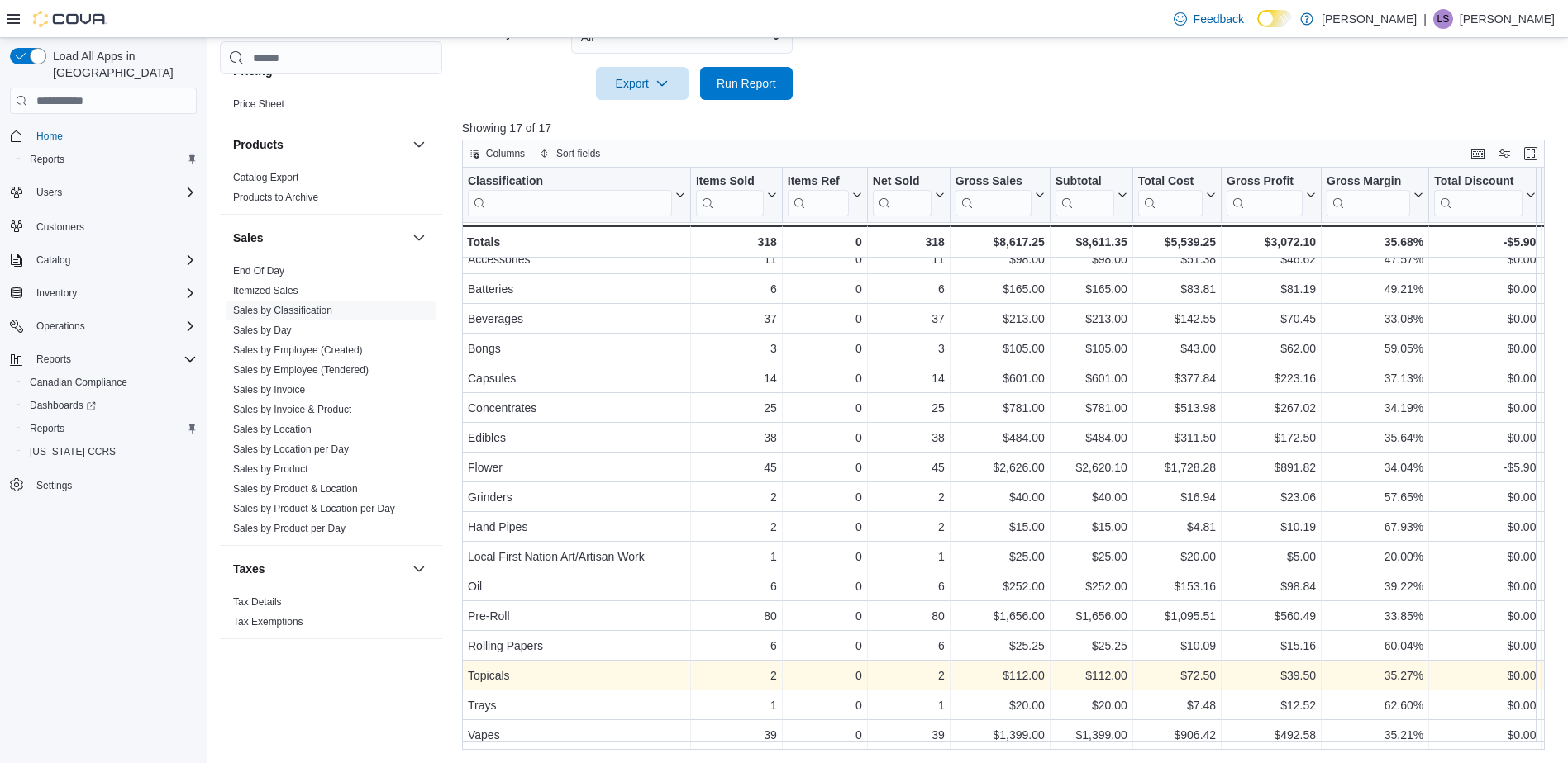
scroll to position [22, 0]
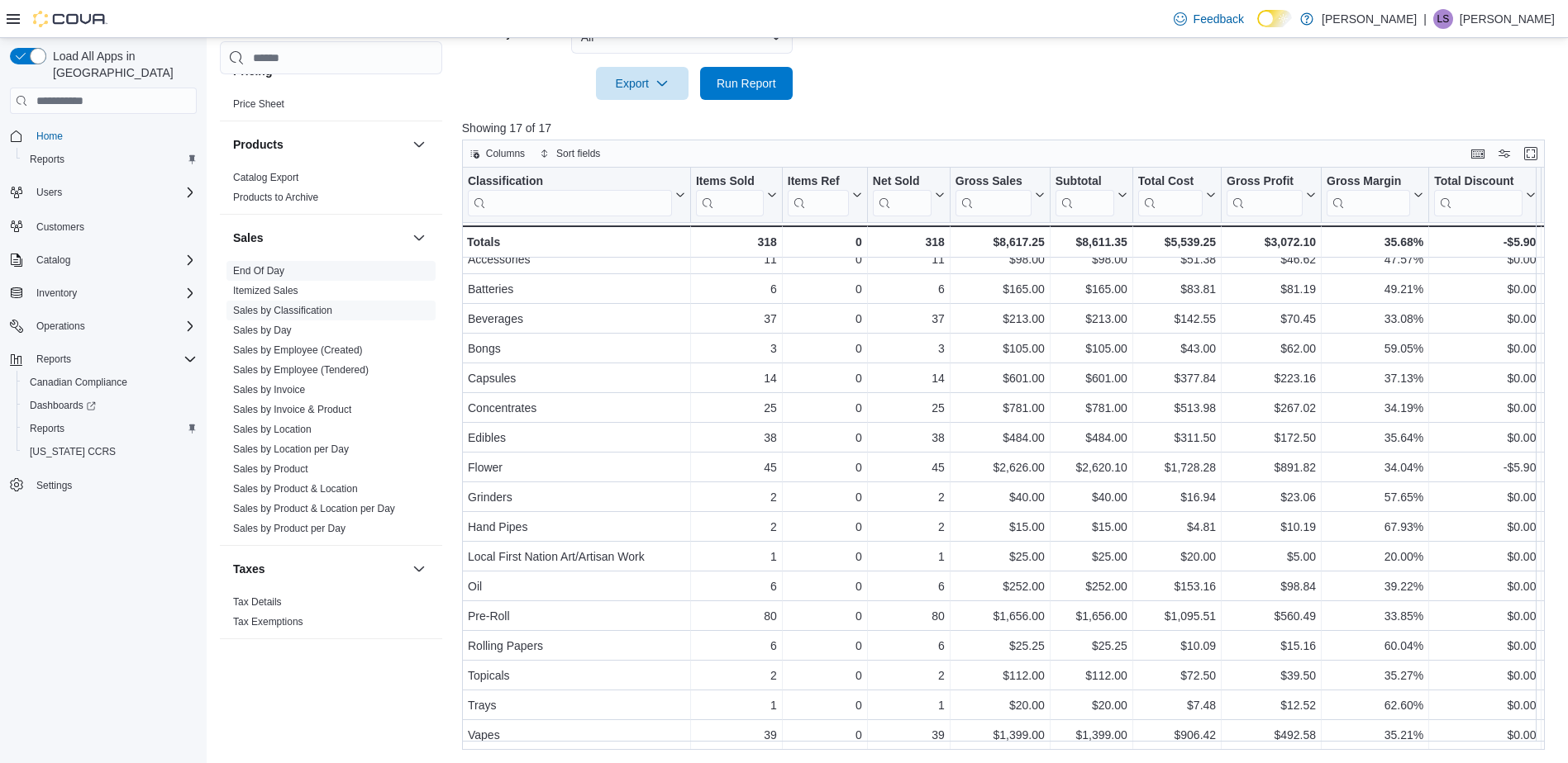
click at [254, 269] on link "End Of Day" at bounding box center [258, 271] width 51 height 12
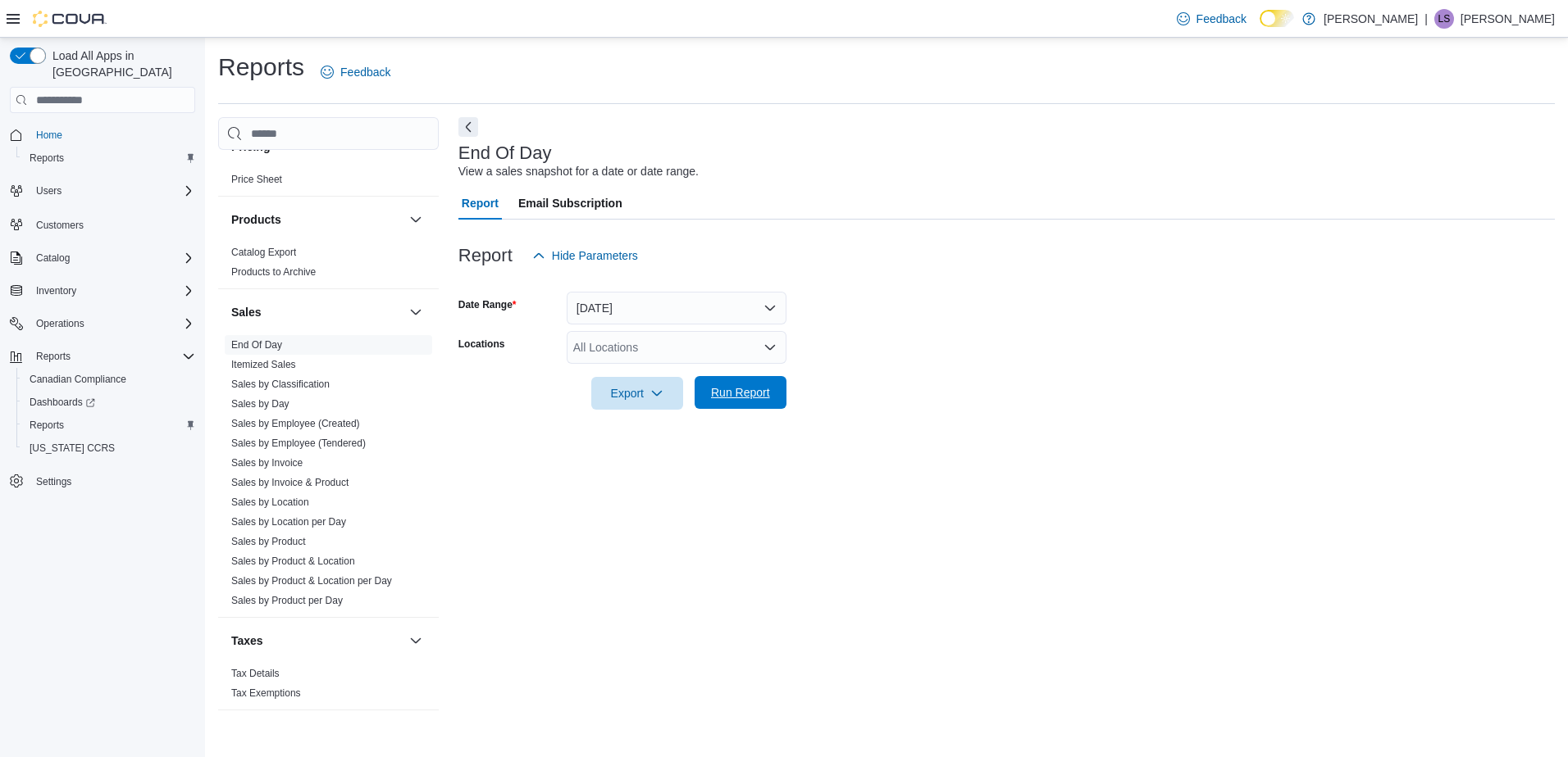
click at [727, 385] on span "Run Report" at bounding box center [740, 392] width 73 height 33
